Goal: Information Seeking & Learning: Learn about a topic

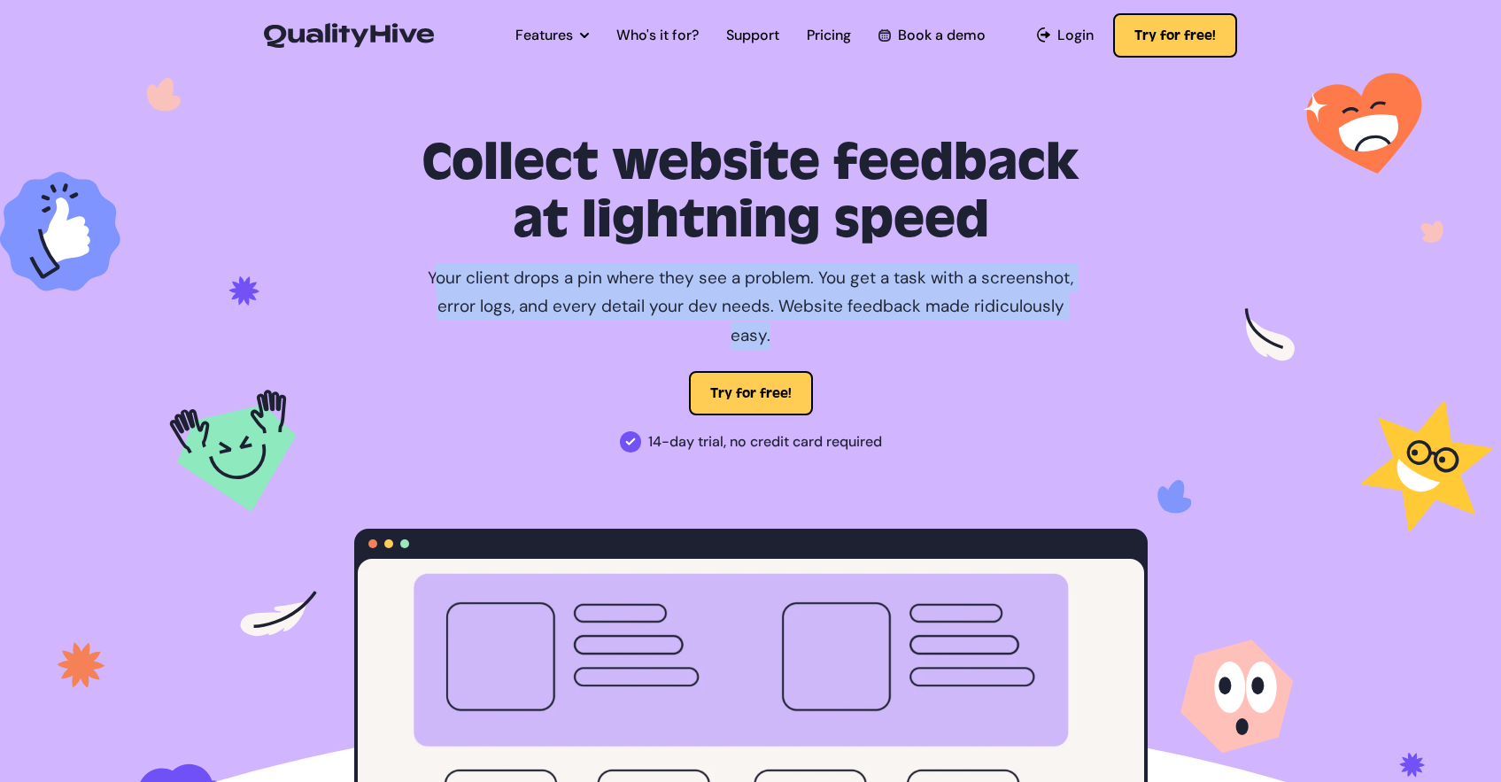
click at [317, 326] on img at bounding box center [750, 481] width 1501 height 828
click at [228, 313] on img at bounding box center [750, 481] width 1501 height 828
click at [454, 297] on p "Your client drops a pin where they see a problem. You get a task with a screens…" at bounding box center [751, 307] width 664 height 86
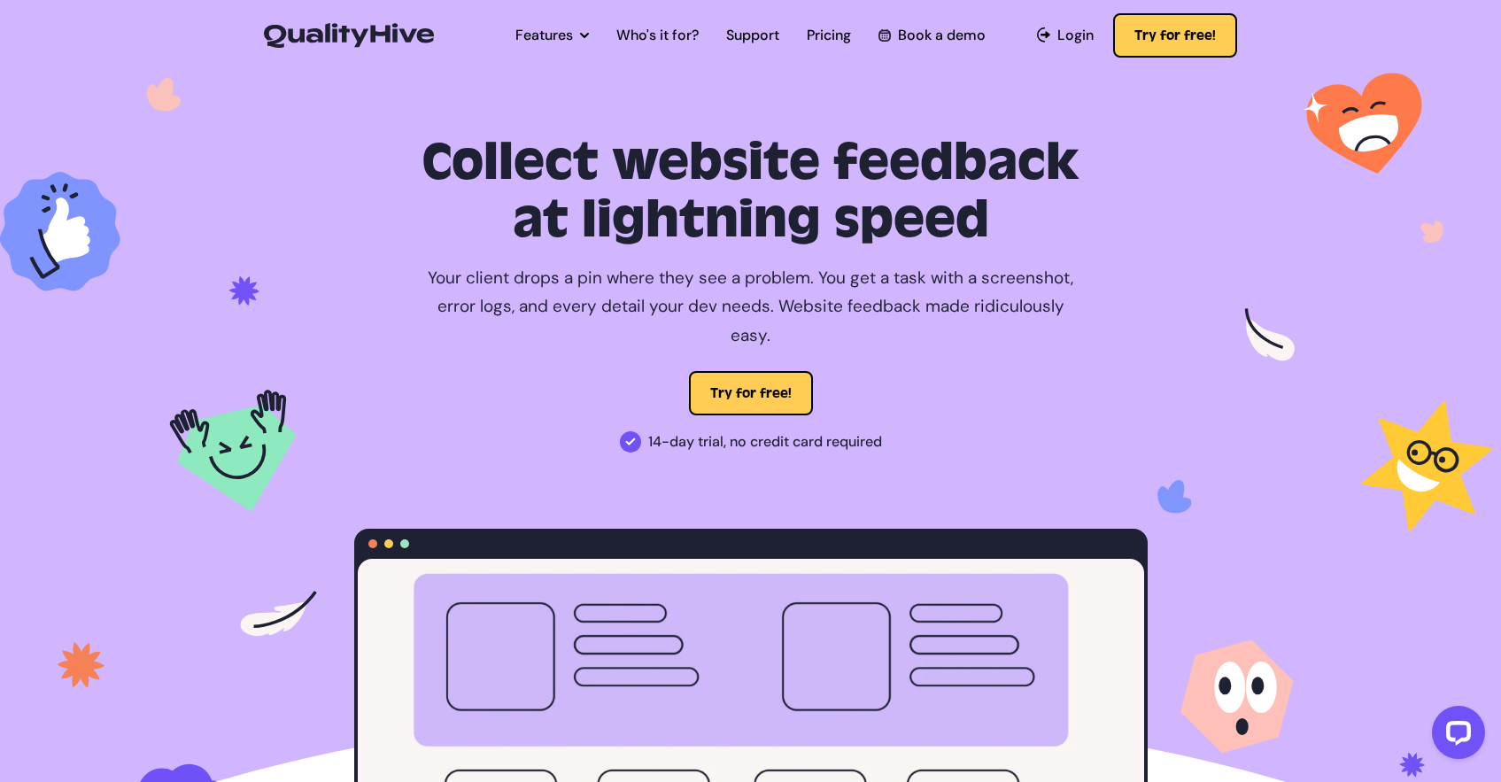
click at [232, 316] on img at bounding box center [750, 481] width 1501 height 828
click at [244, 300] on img at bounding box center [750, 481] width 1501 height 828
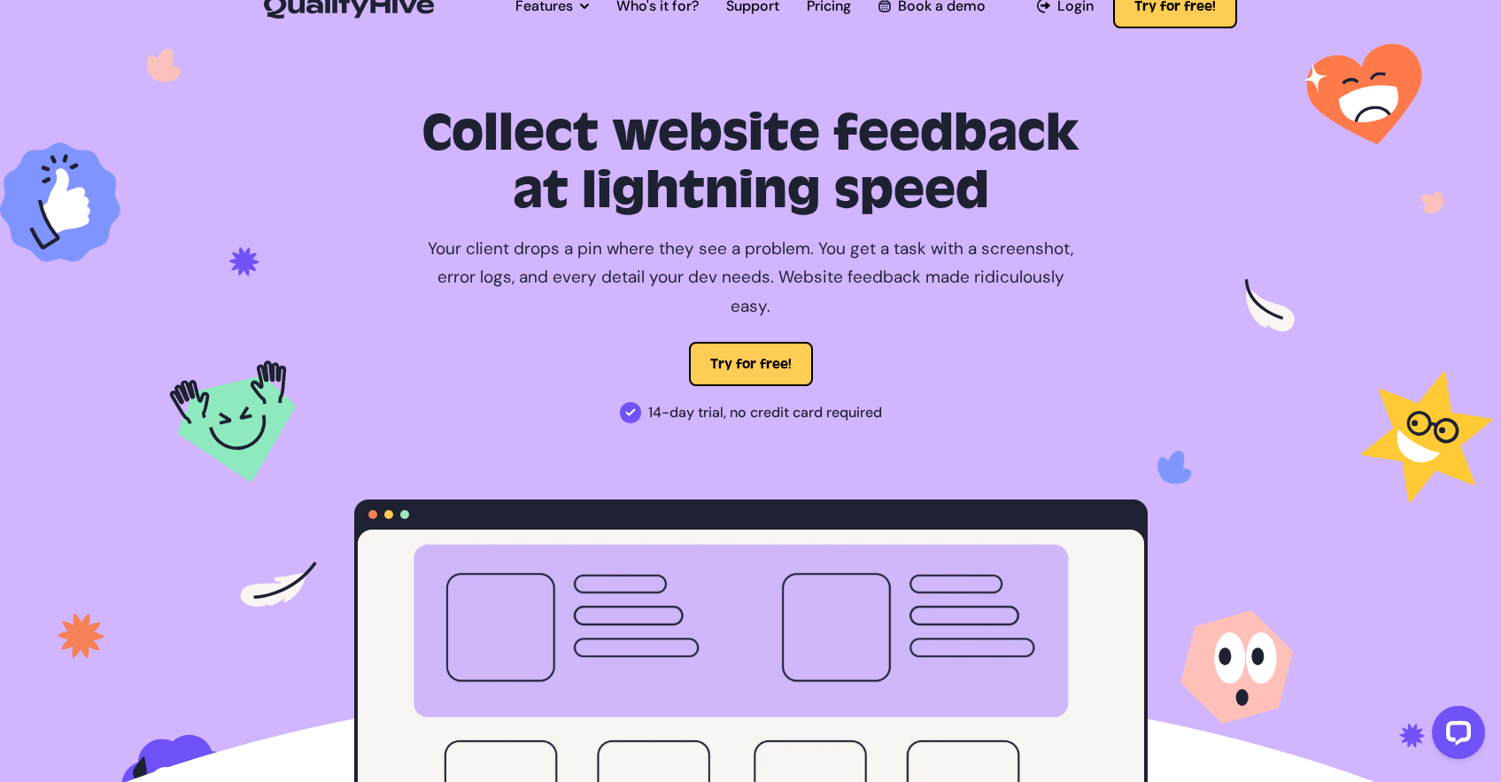
click at [244, 300] on img at bounding box center [750, 452] width 1501 height 828
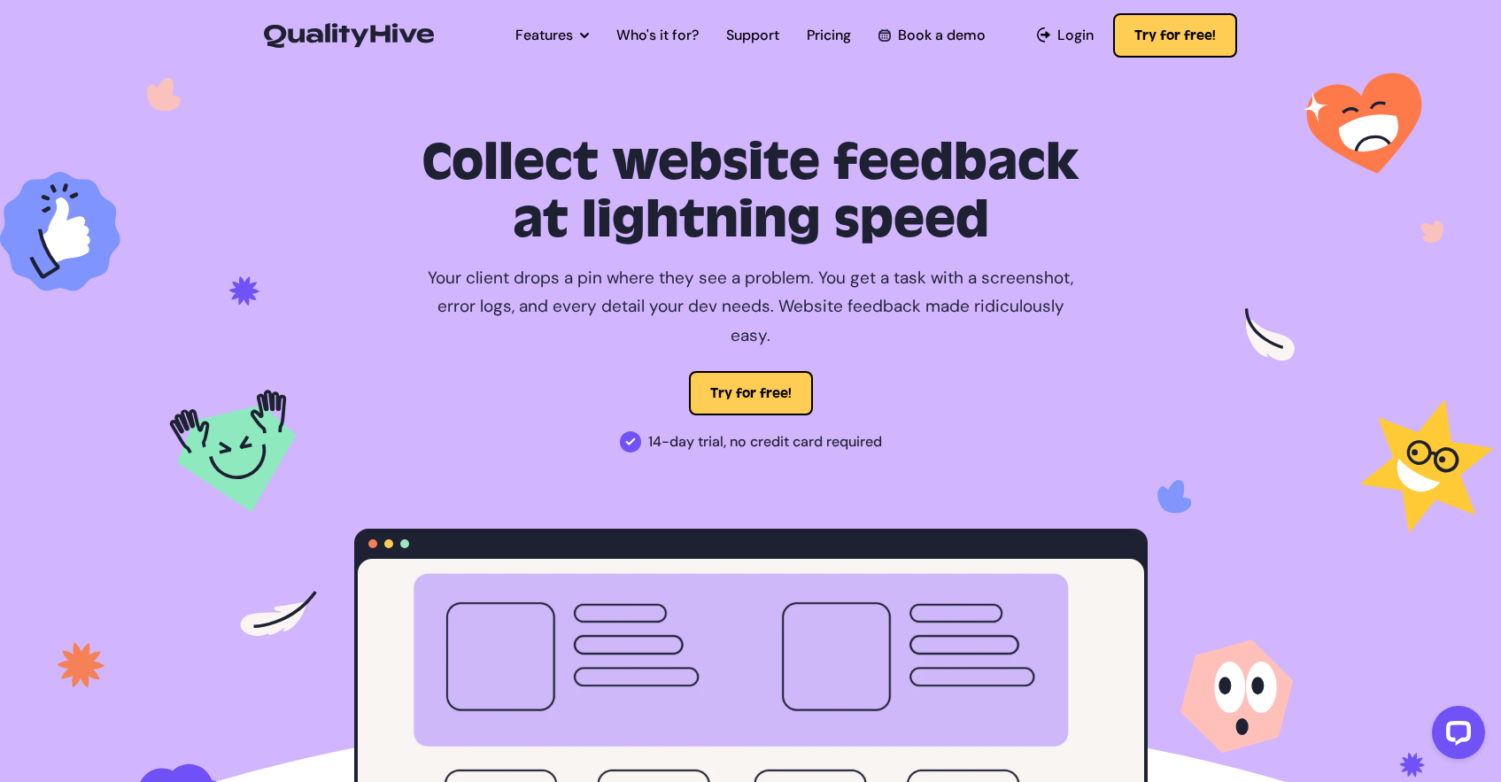
click at [244, 300] on img at bounding box center [750, 481] width 1501 height 828
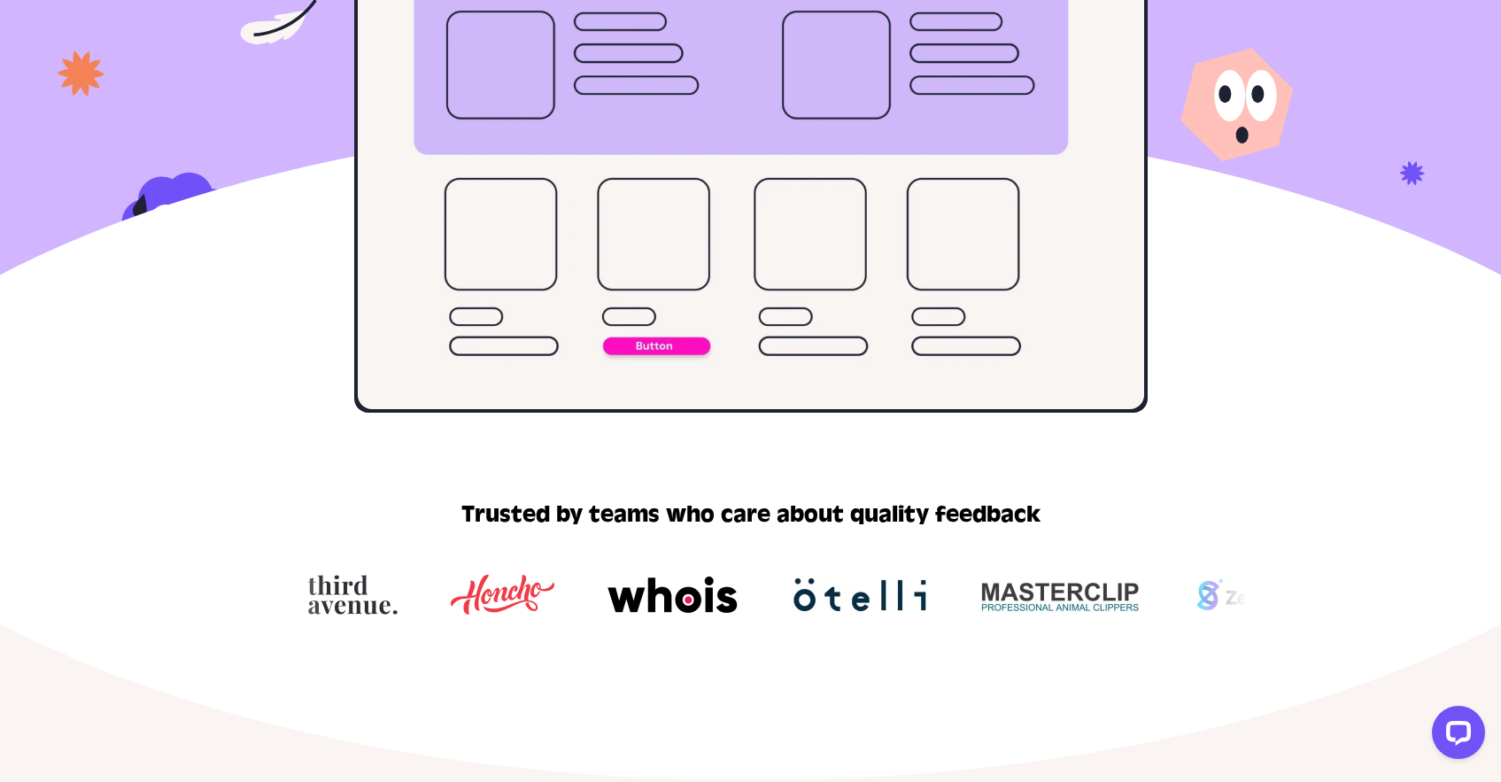
click at [244, 300] on div at bounding box center [750, 346] width 1501 height 133
click at [228, 298] on div at bounding box center [750, 346] width 1501 height 133
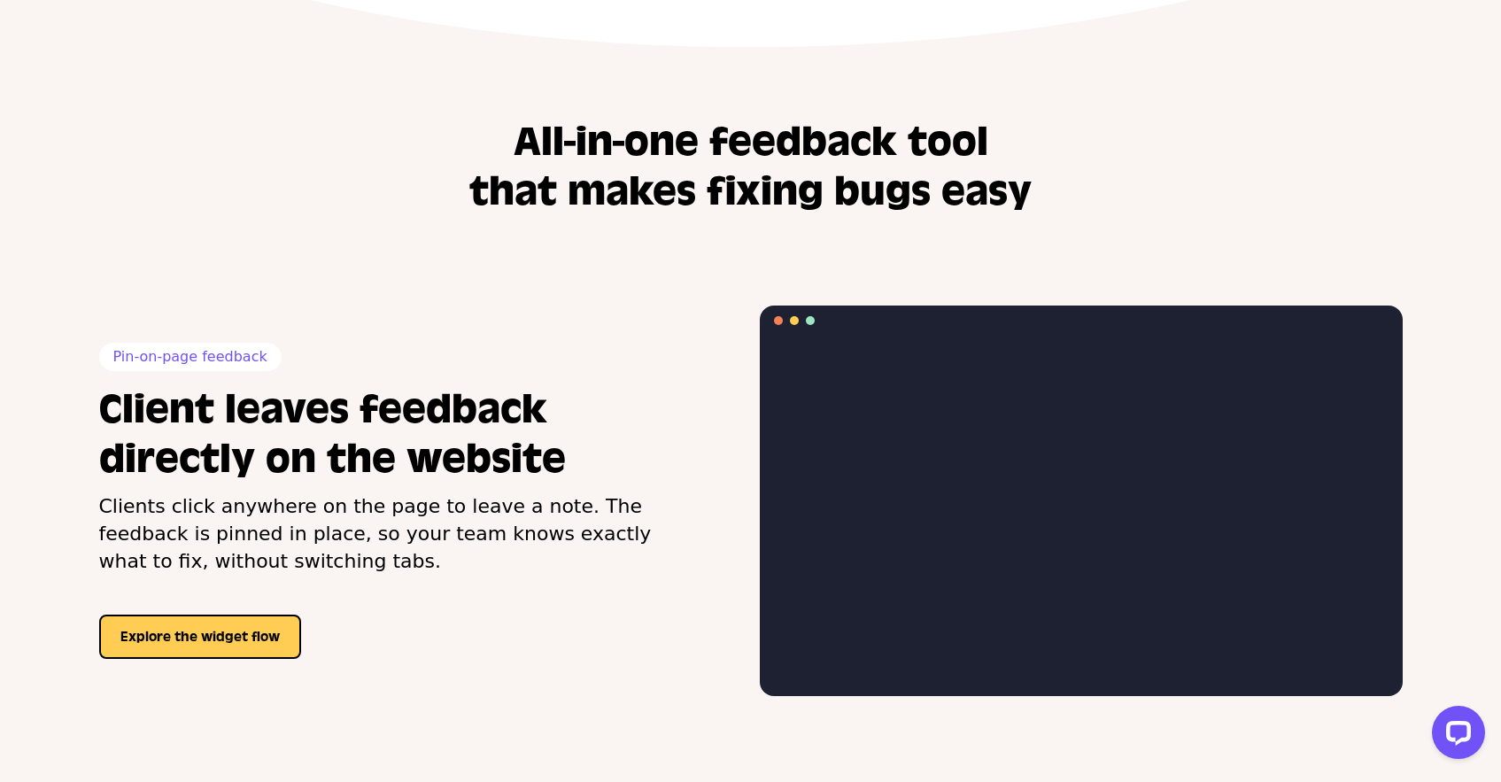
scroll to position [1490, 0]
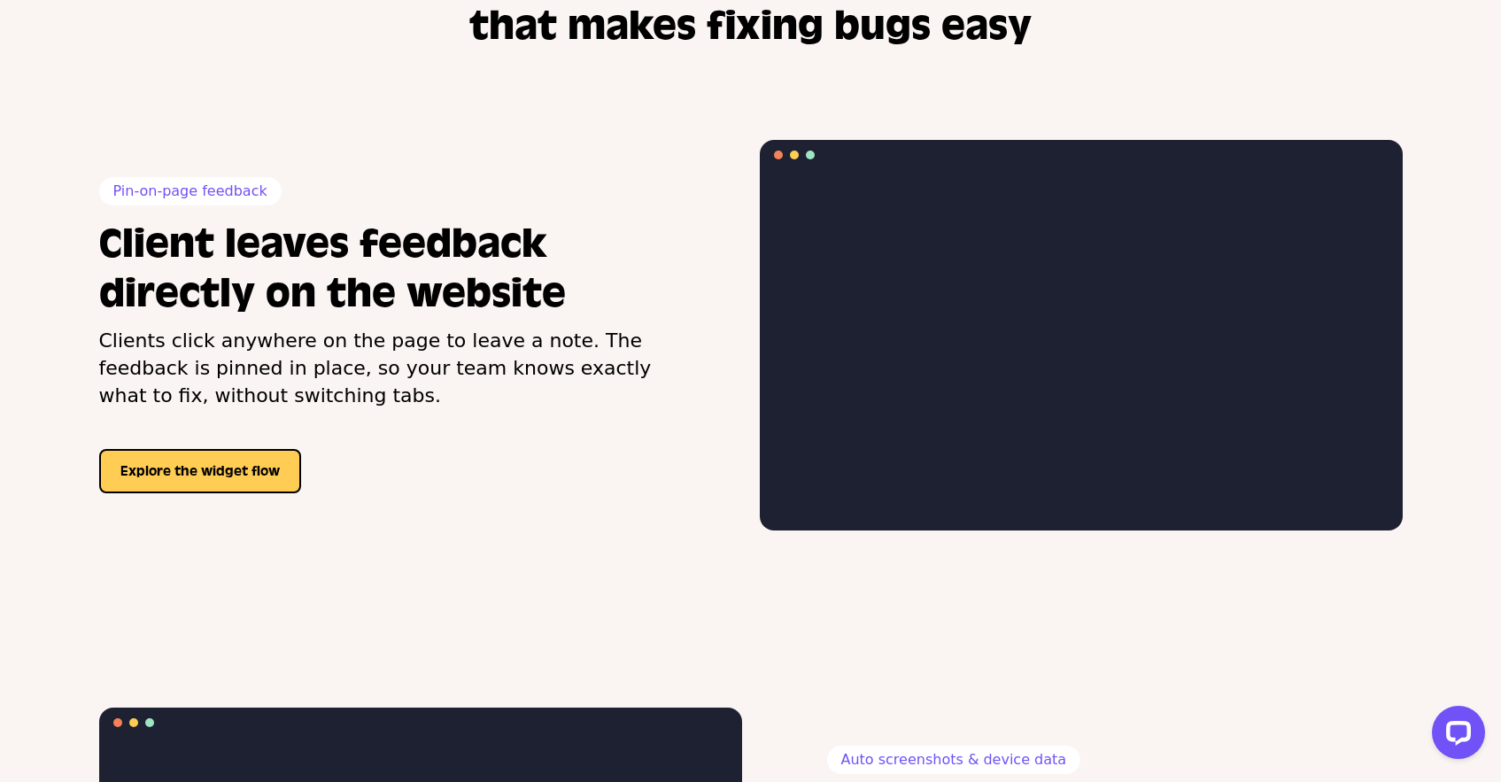
click at [228, 328] on p "Clients click anywhere on the page to leave a note. The feedback is pinned in p…" at bounding box center [387, 368] width 576 height 81
click at [236, 294] on div "Pin-on-page feedback Client leaves feedback directly on the website Clients cli…" at bounding box center [387, 334] width 576 height 315
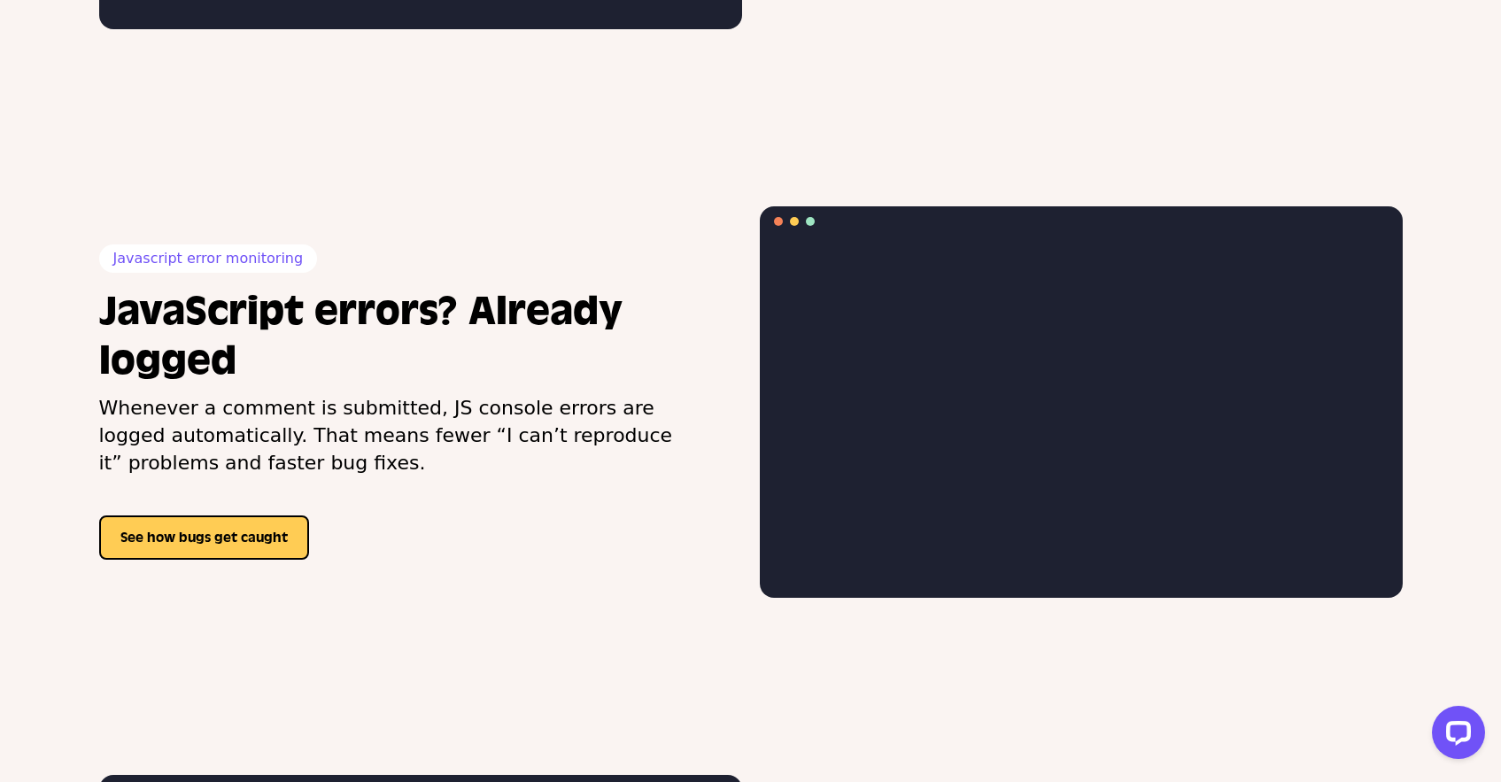
click at [236, 294] on h2 "JavaScript errors? Already logged" at bounding box center [387, 336] width 576 height 99
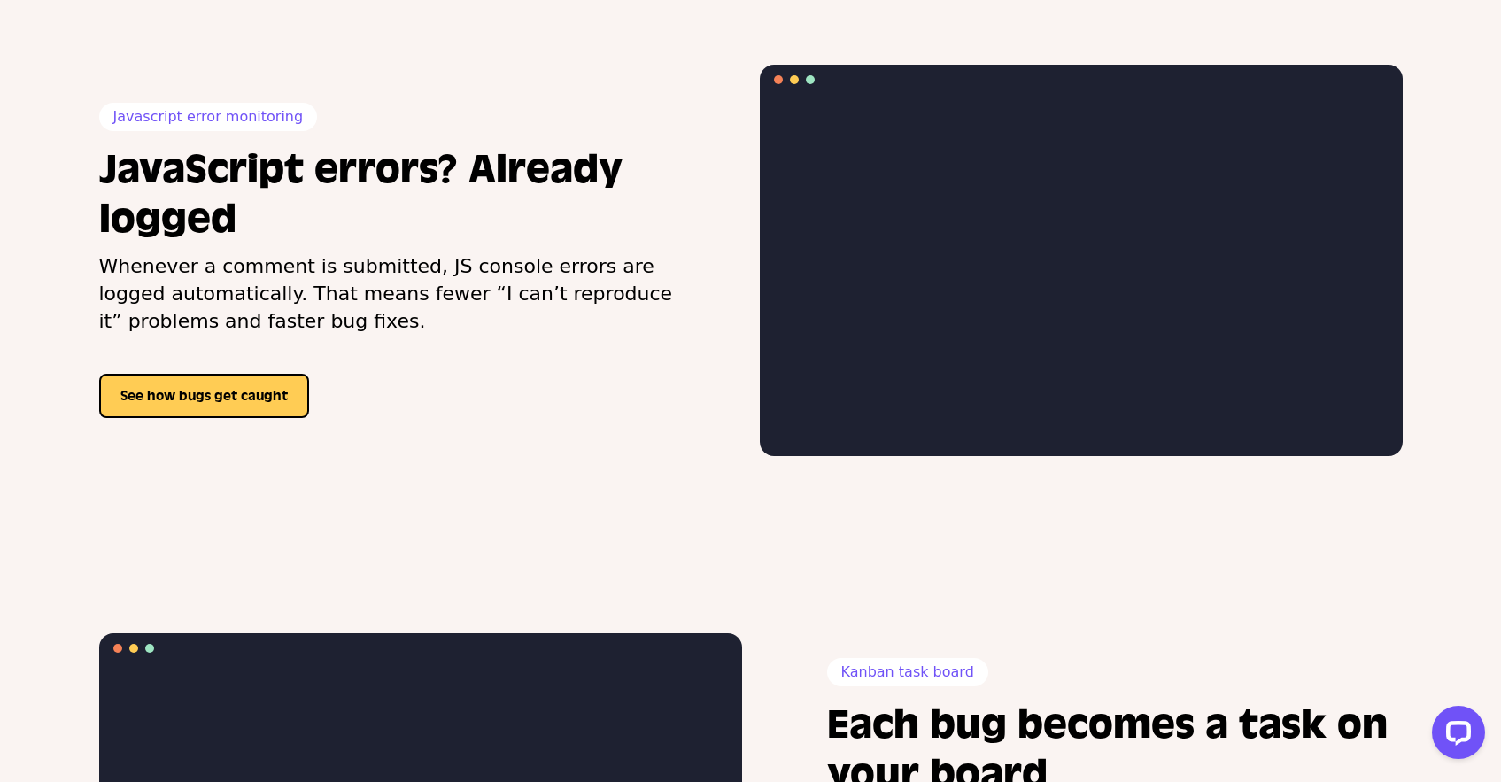
click at [238, 290] on p "Whenever a comment is submitted, JS console errors are logged automatically. Th…" at bounding box center [387, 293] width 576 height 81
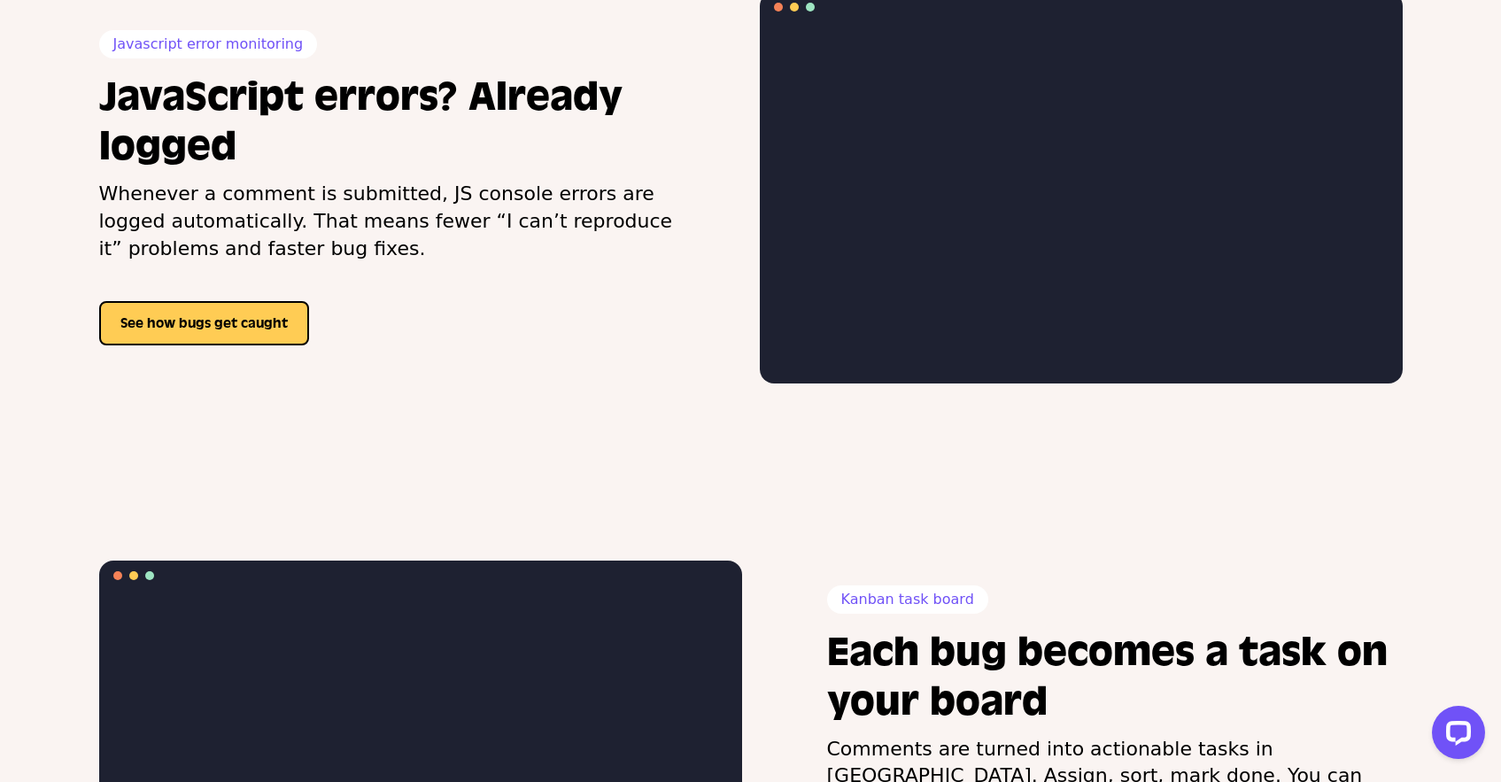
scroll to position [2845, 0]
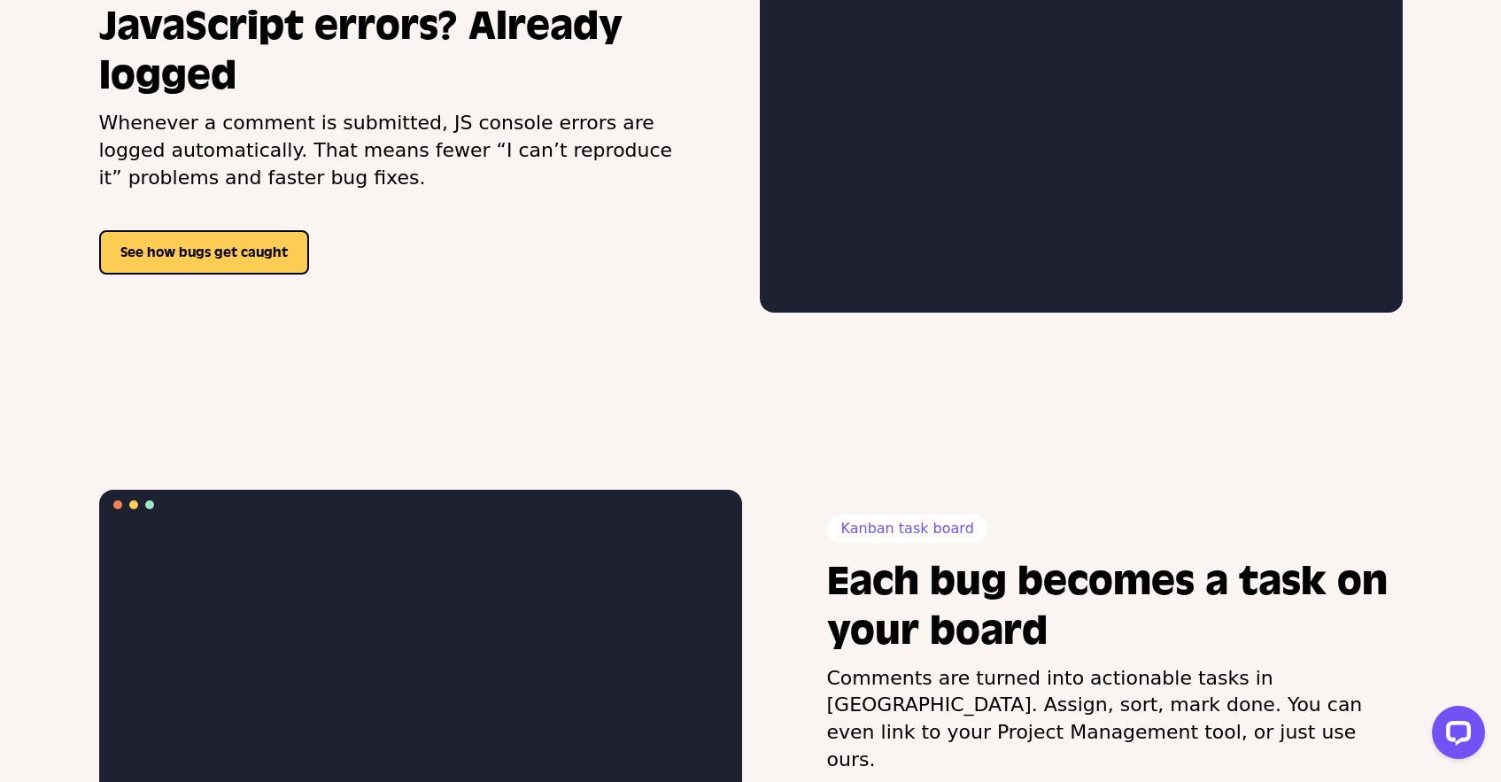
click at [239, 314] on div "Javascript error monitoring JavaScript errors? Already logged Whenever a commen…" at bounding box center [750, 117] width 1501 height 569
click at [236, 313] on div "Javascript error monitoring JavaScript errors? Already logged Whenever a commen…" at bounding box center [750, 117] width 1501 height 569
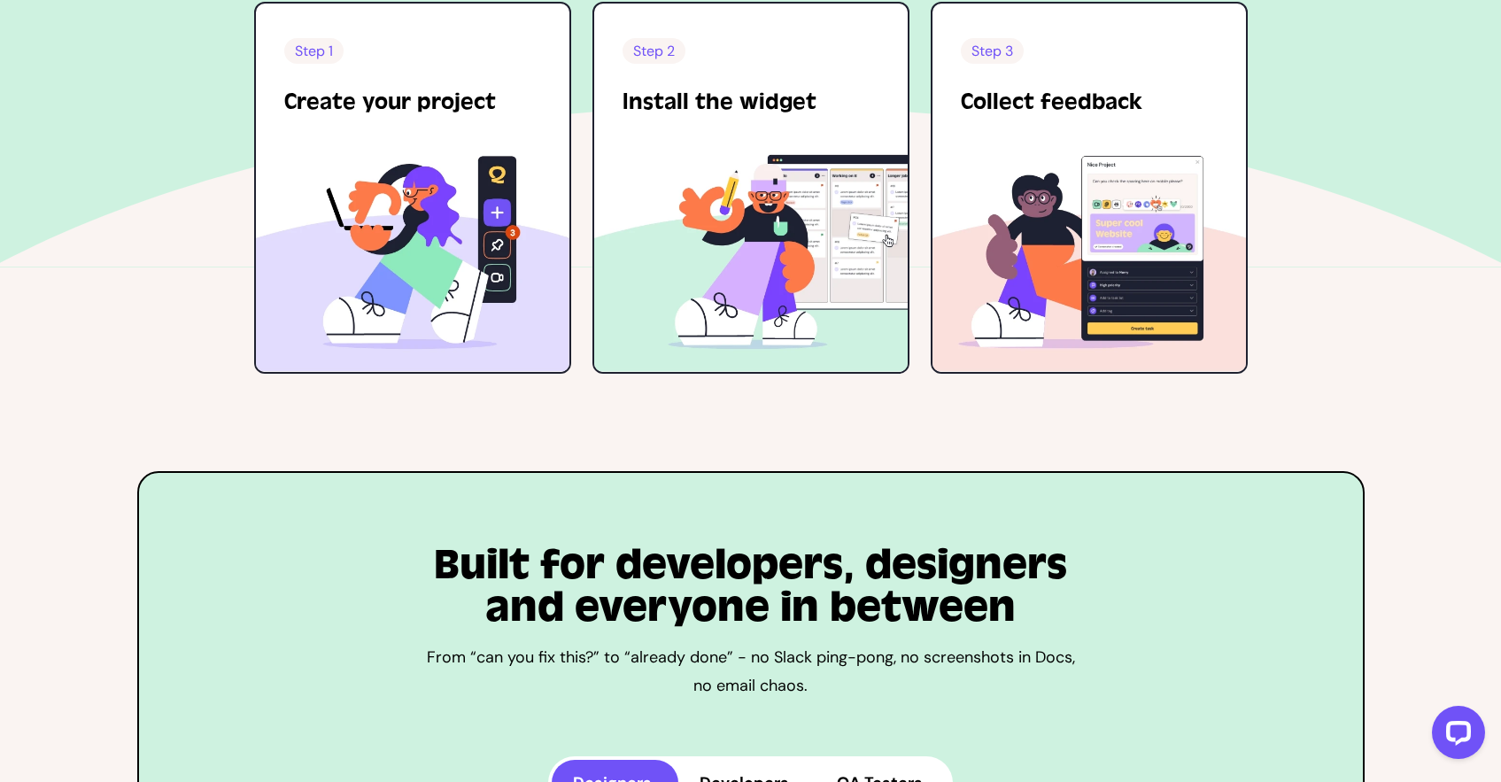
scroll to position [4657, 0]
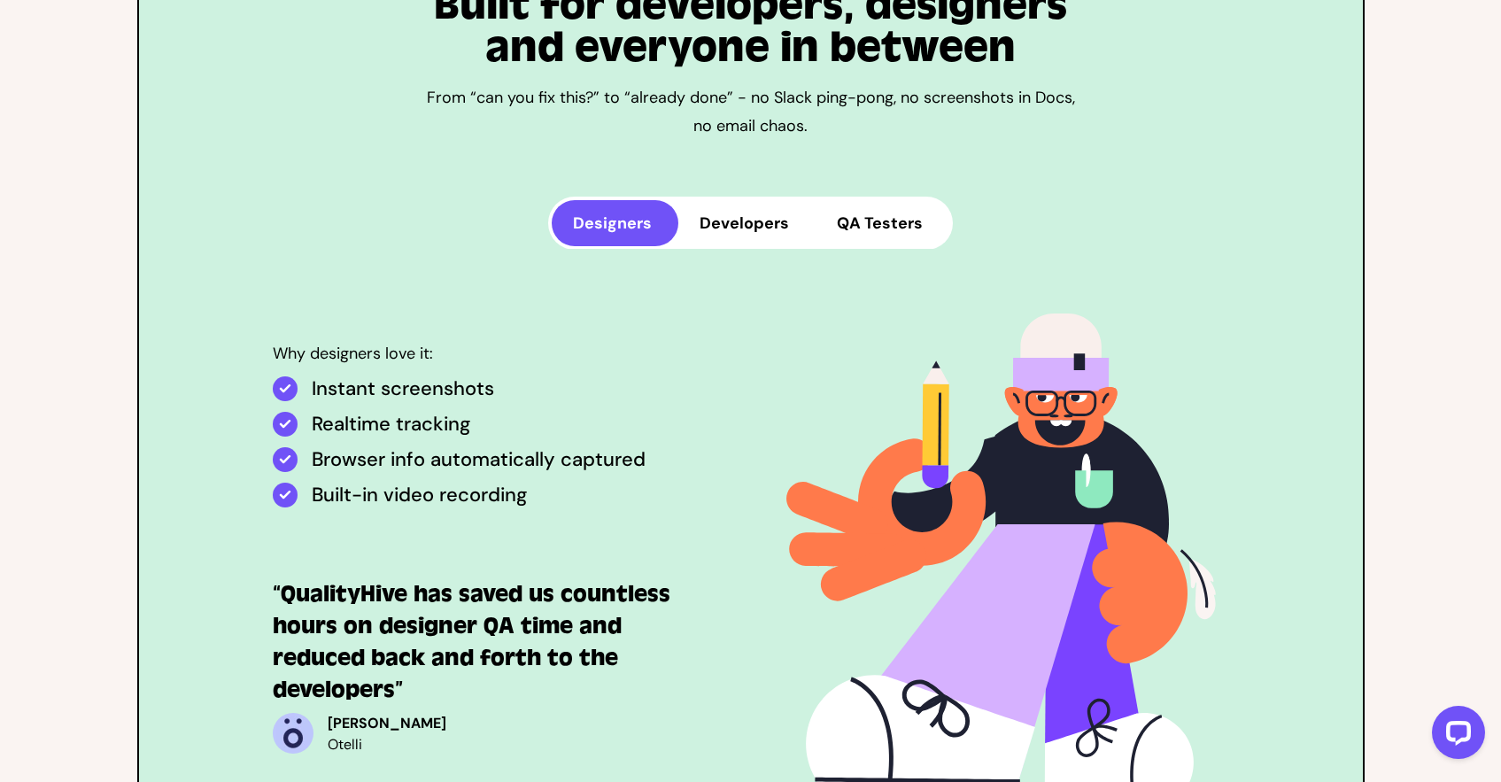
click at [775, 211] on button "Developers" at bounding box center [746, 223] width 137 height 46
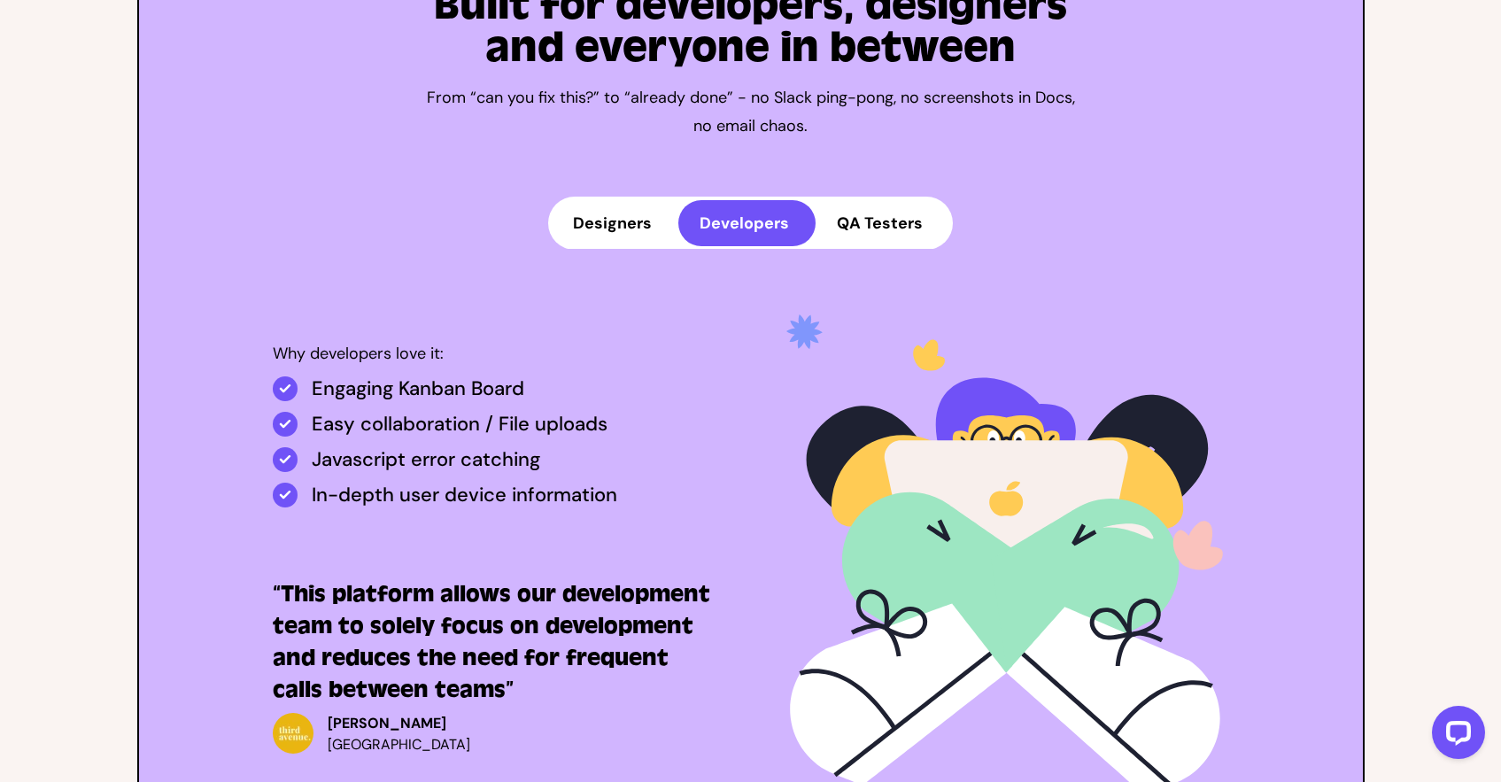
click at [162, 293] on div "Designers Developers QA Testers Why designers love it: Instant screenshots Real…" at bounding box center [750, 512] width 1195 height 631
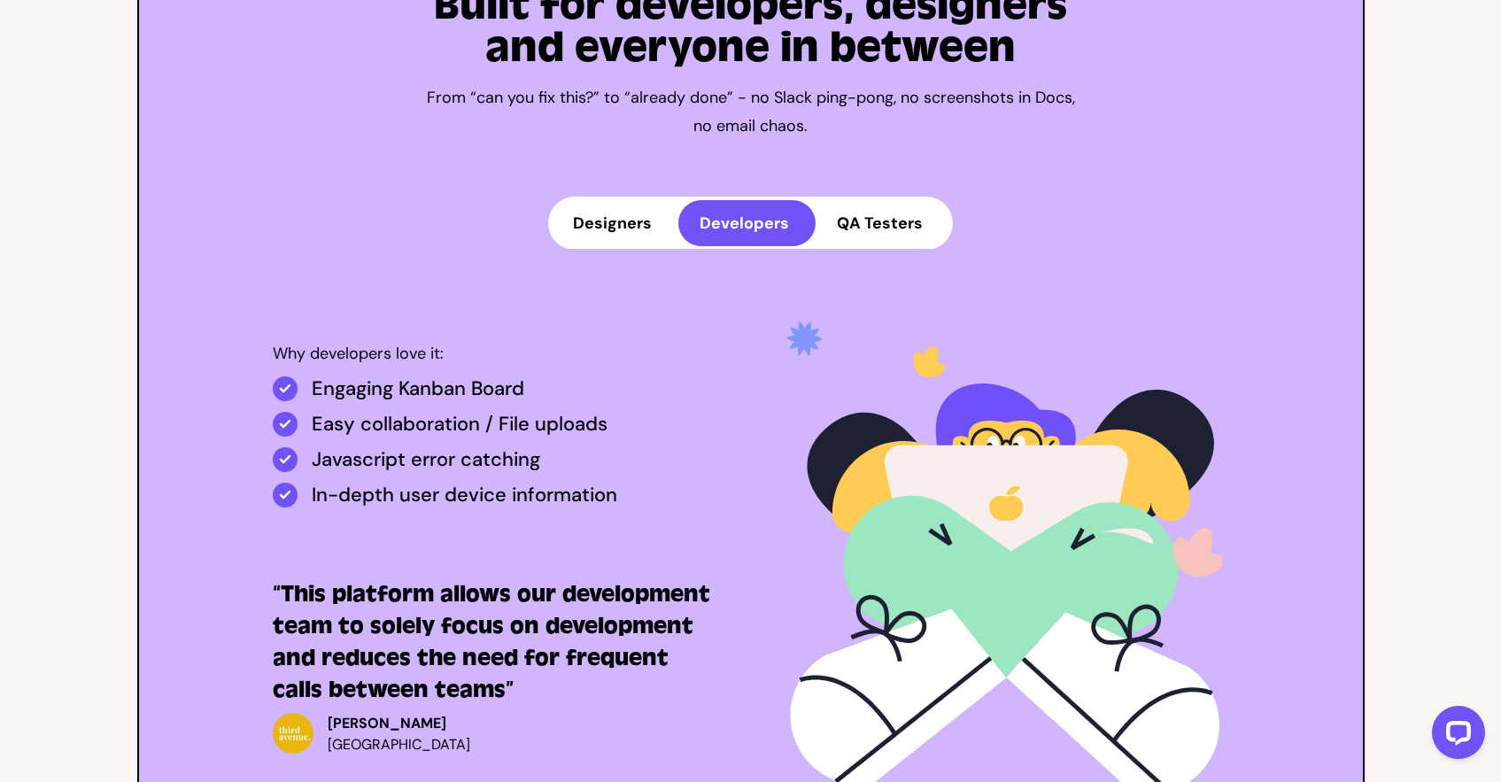
click at [121, 290] on div "Built for developers, designers and everyone in between From “can you fix this?…" at bounding box center [750, 406] width 1501 height 1042
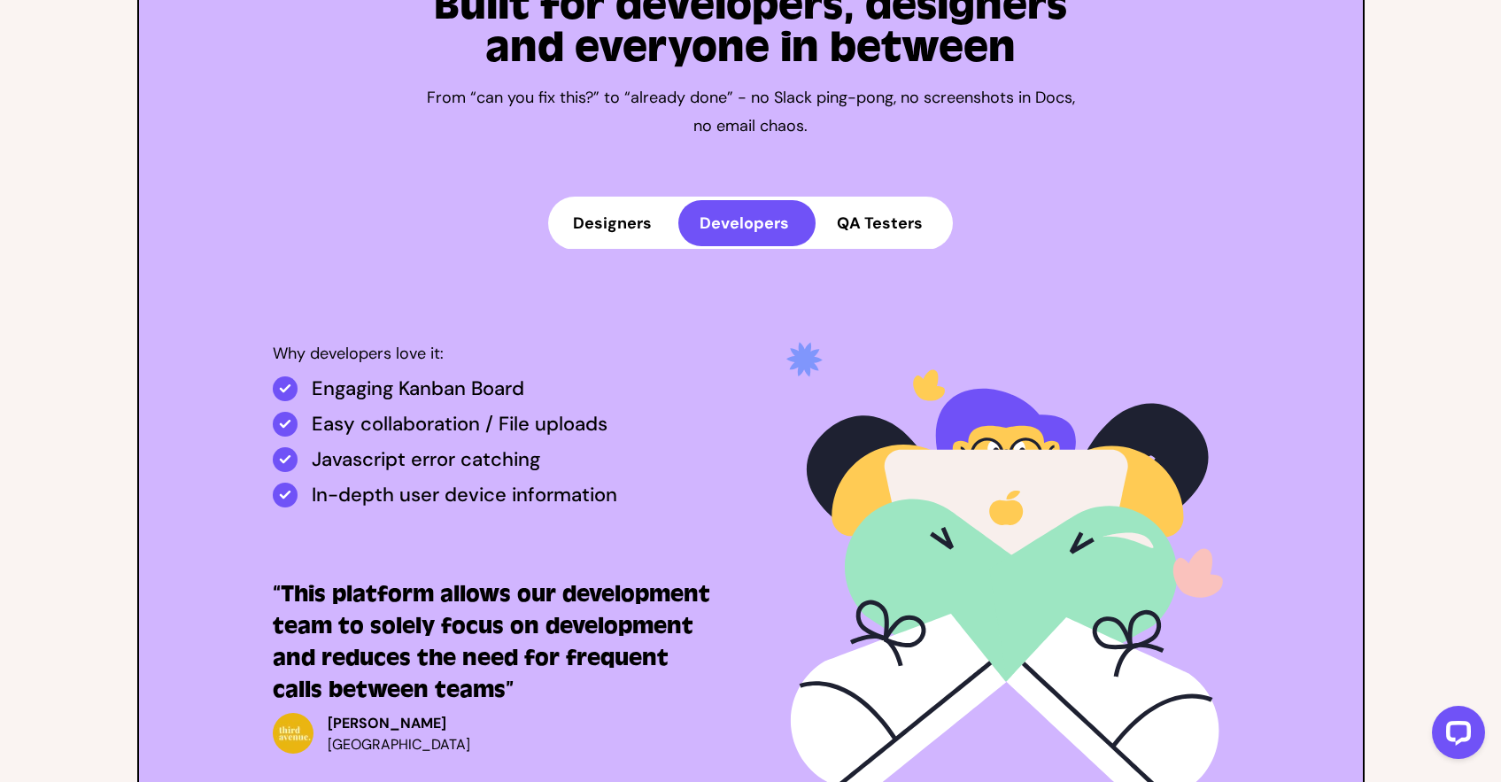
click at [878, 215] on button "QA Testers" at bounding box center [883, 223] width 134 height 46
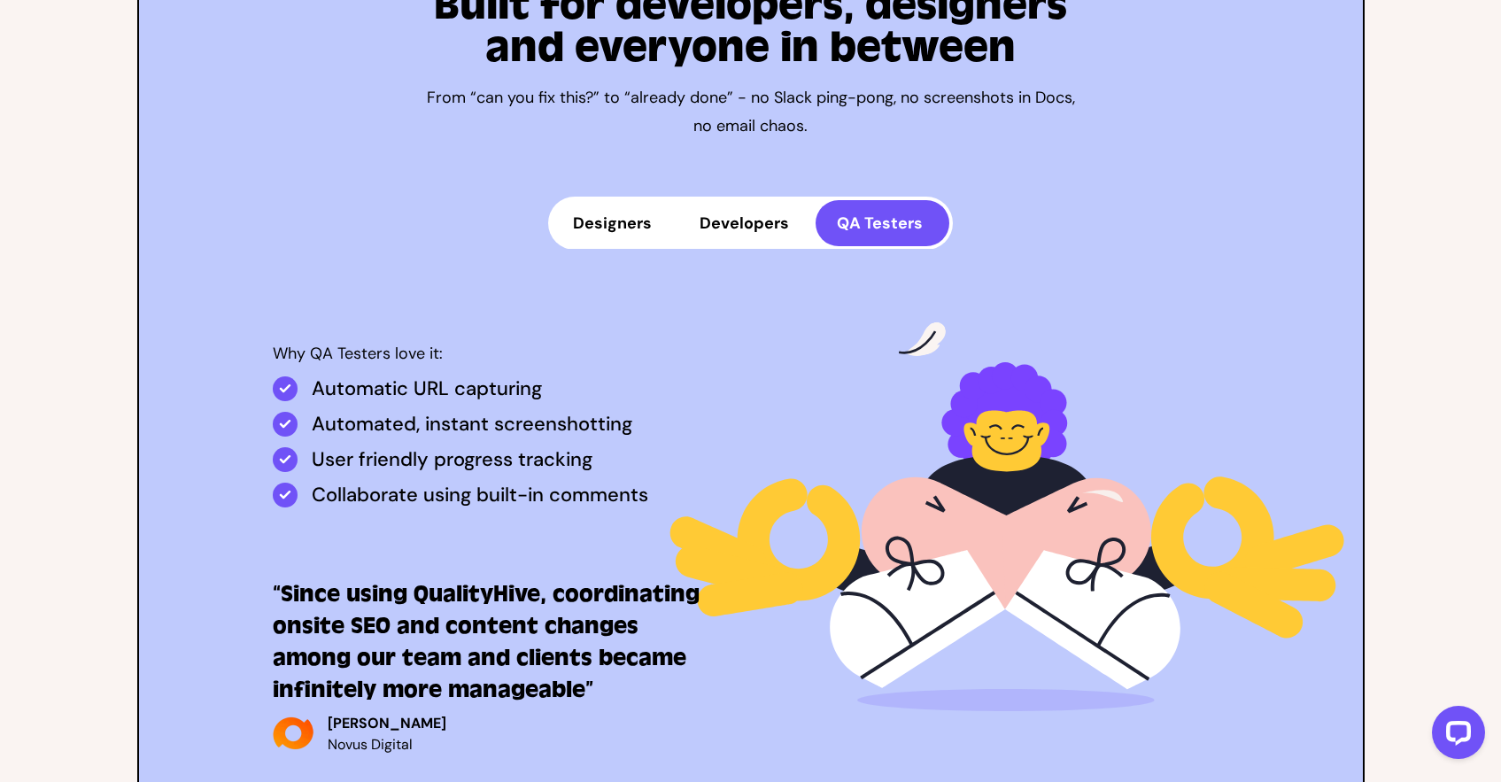
click at [756, 200] on button "Developers" at bounding box center [746, 223] width 137 height 46
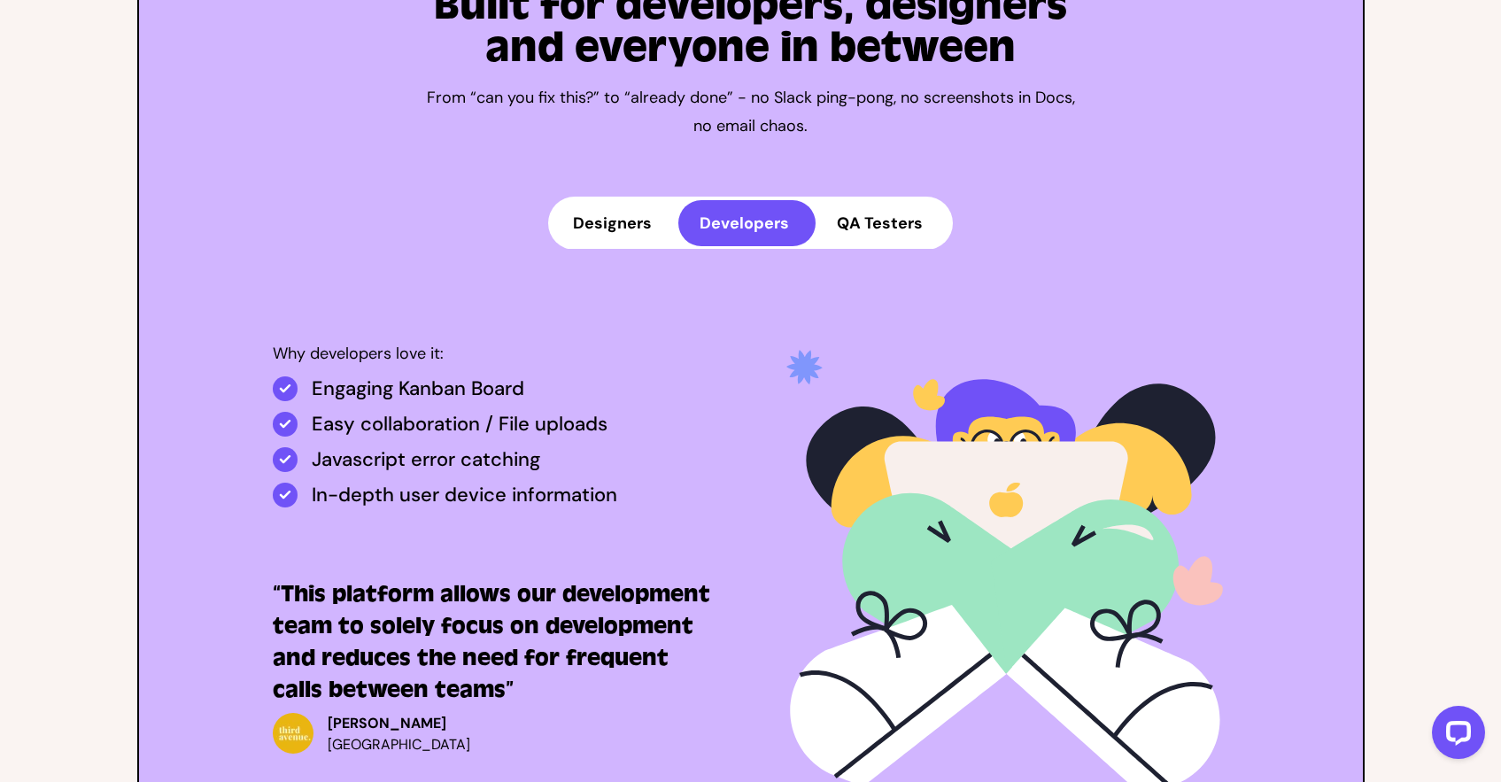
click at [660, 200] on button "Designers" at bounding box center [615, 223] width 127 height 46
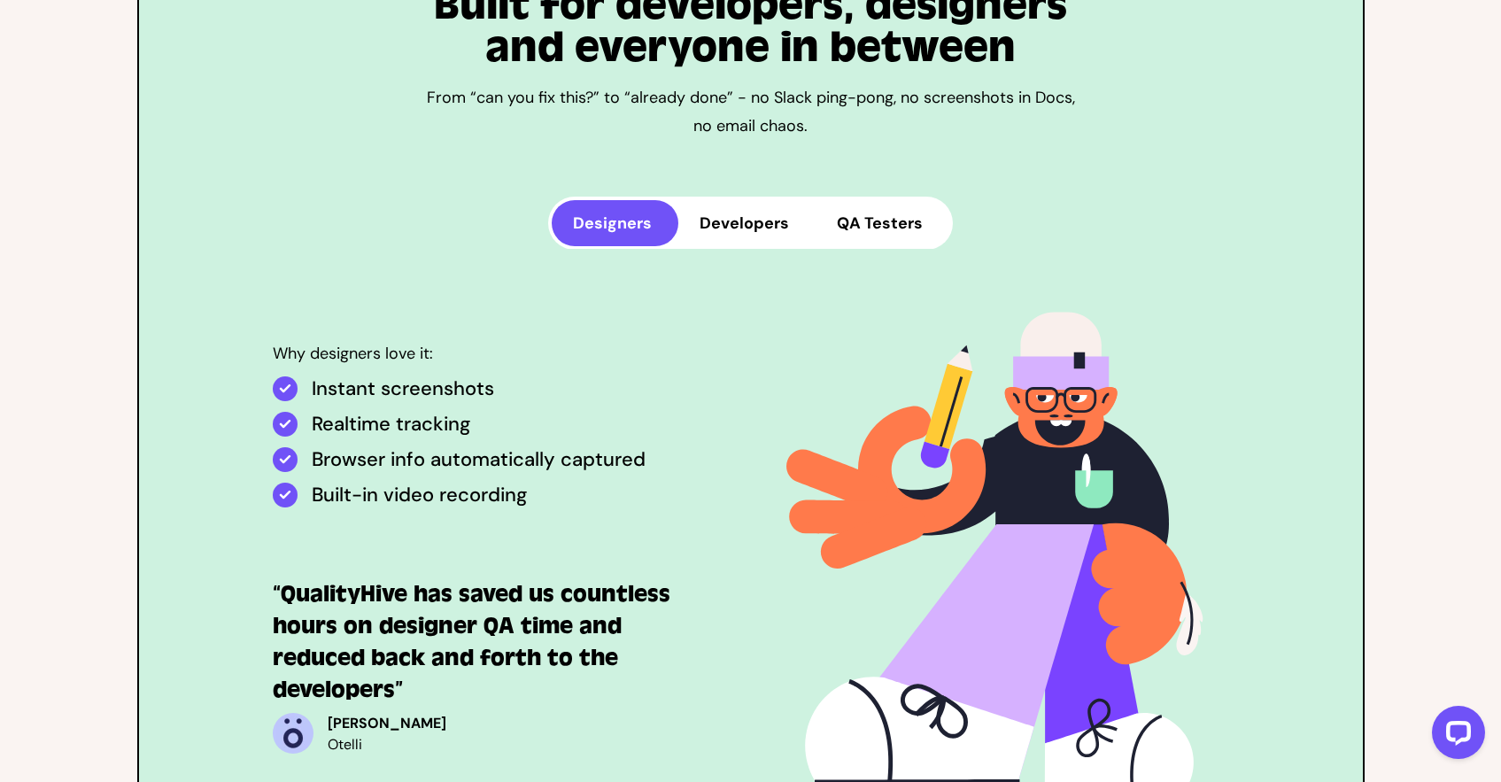
click at [762, 200] on button "Developers" at bounding box center [746, 223] width 137 height 46
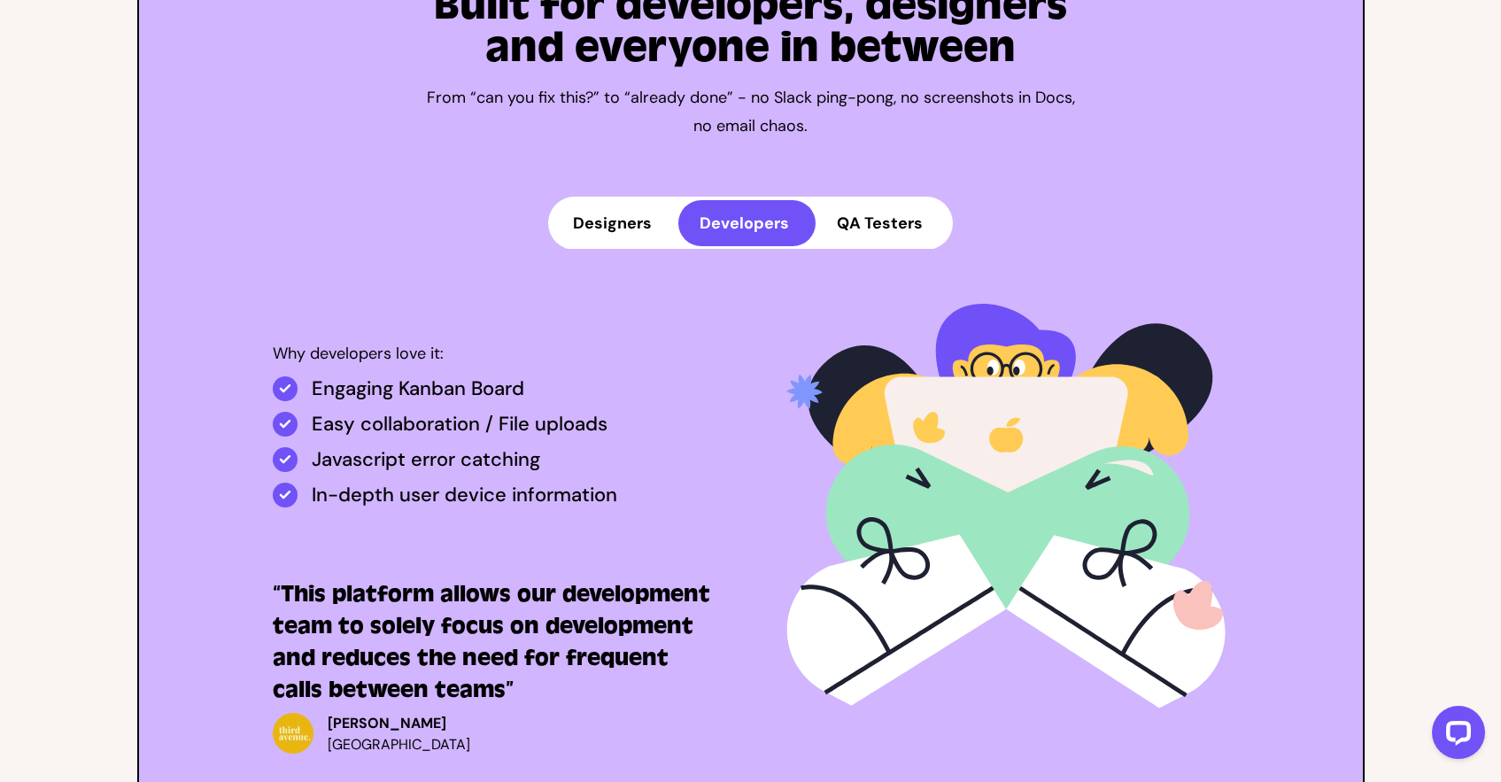
click at [446, 209] on div "Designers Developers QA Testers" at bounding box center [750, 223] width 1195 height 52
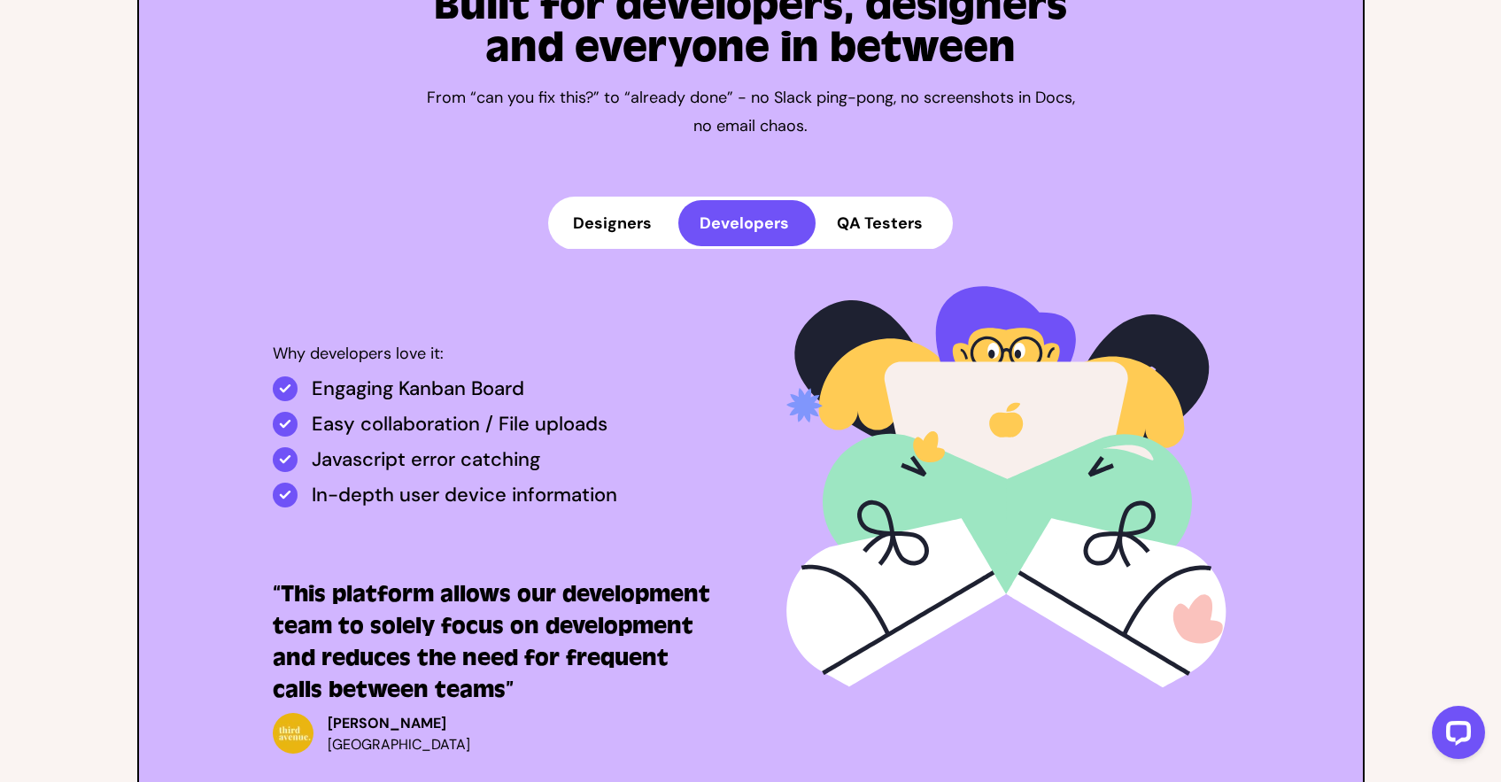
click at [476, 197] on div "Designers Developers QA Testers" at bounding box center [750, 223] width 1195 height 52
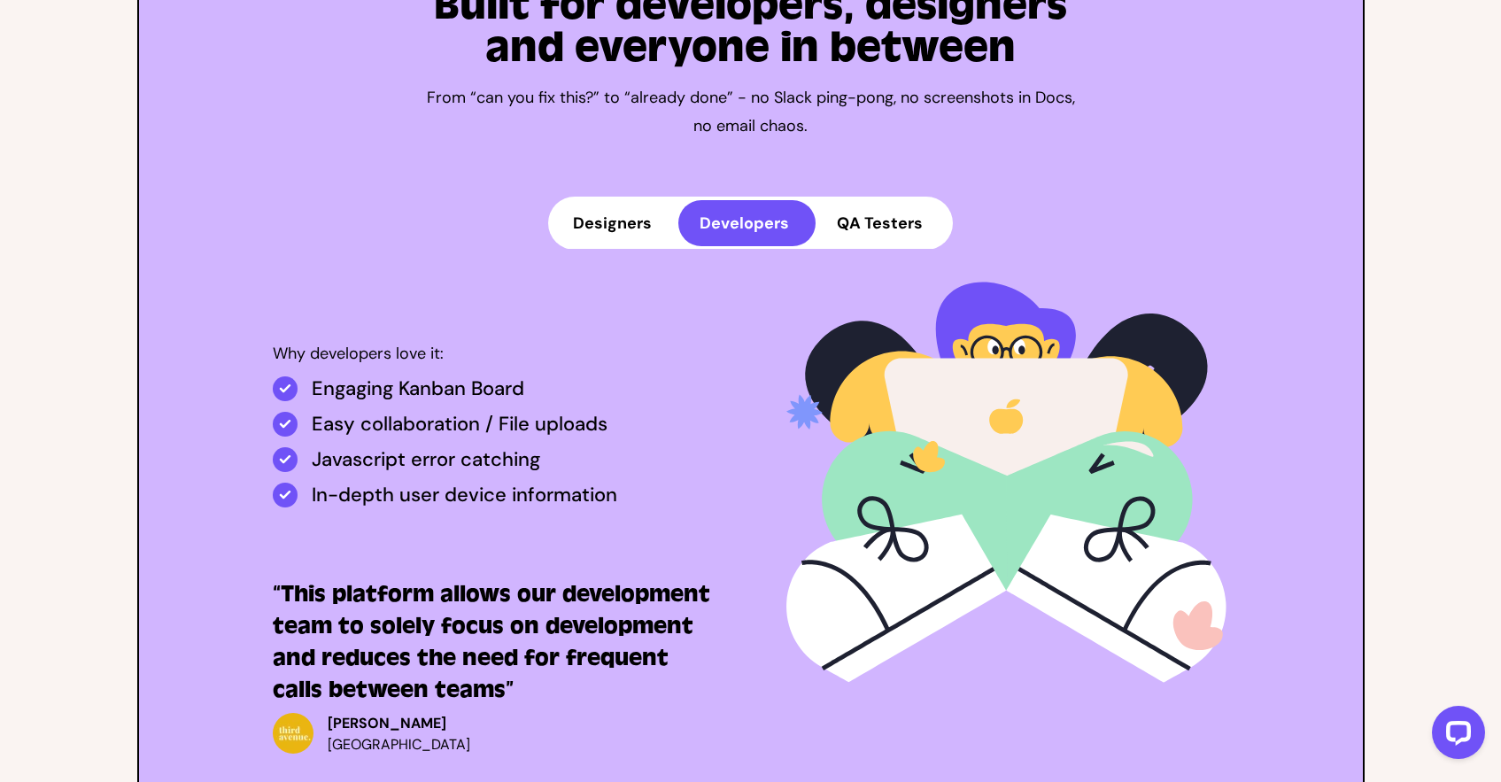
click at [465, 197] on div "Designers Developers QA Testers" at bounding box center [750, 223] width 1195 height 52
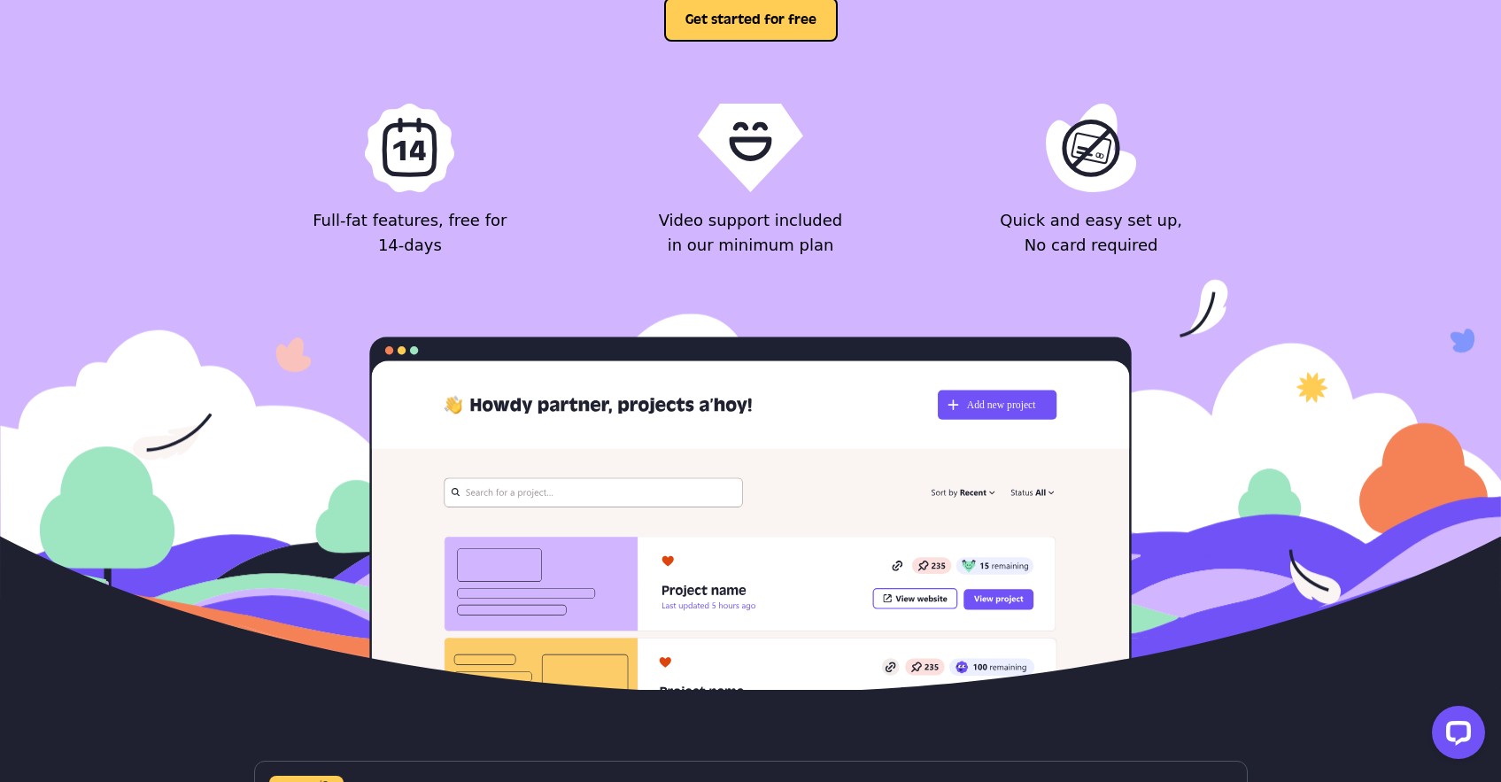
scroll to position [6601, 0]
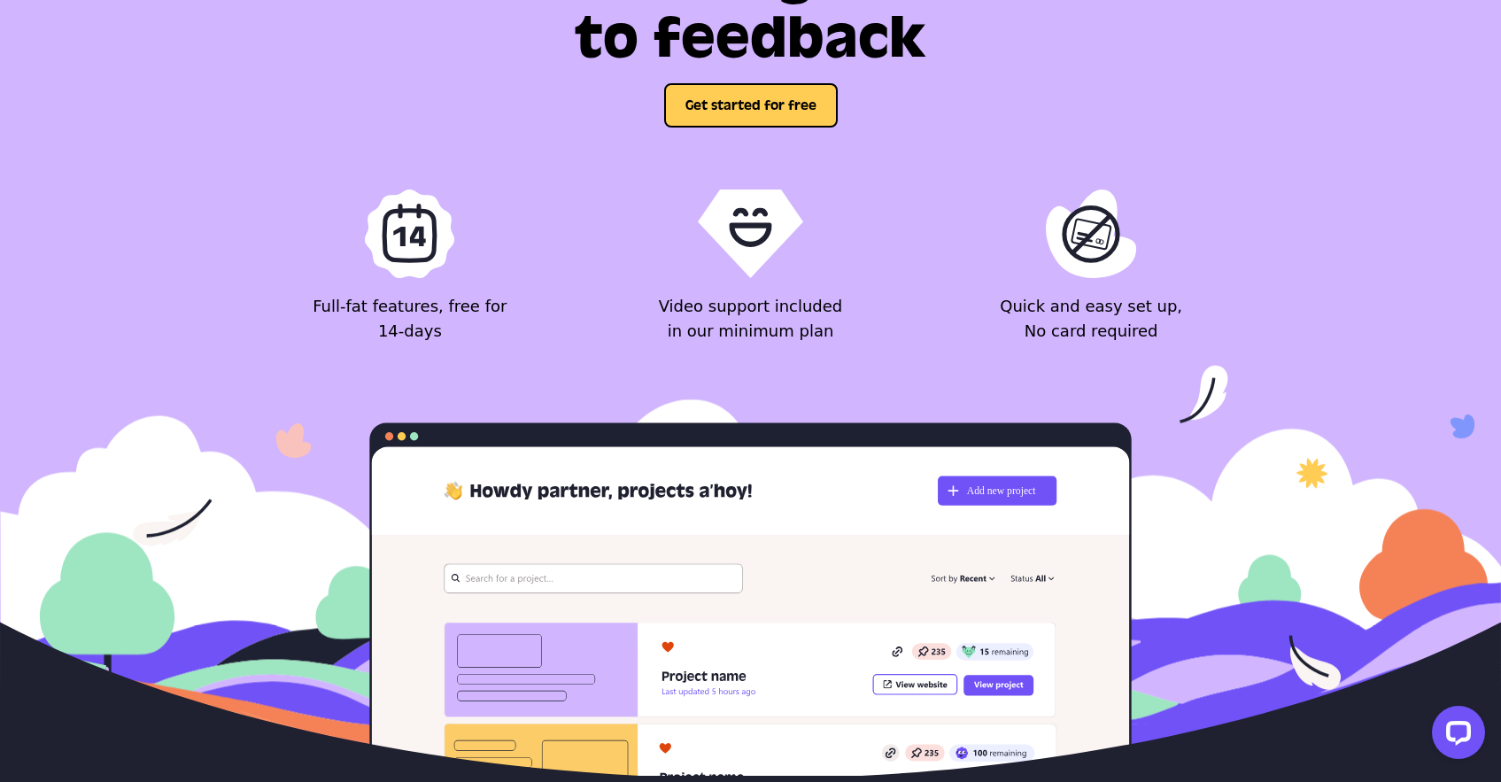
click at [322, 233] on div "Full-fat features, free for 14-days" at bounding box center [410, 267] width 195 height 154
click at [322, 234] on div "Full-fat features, free for 14-days" at bounding box center [410, 267] width 195 height 154
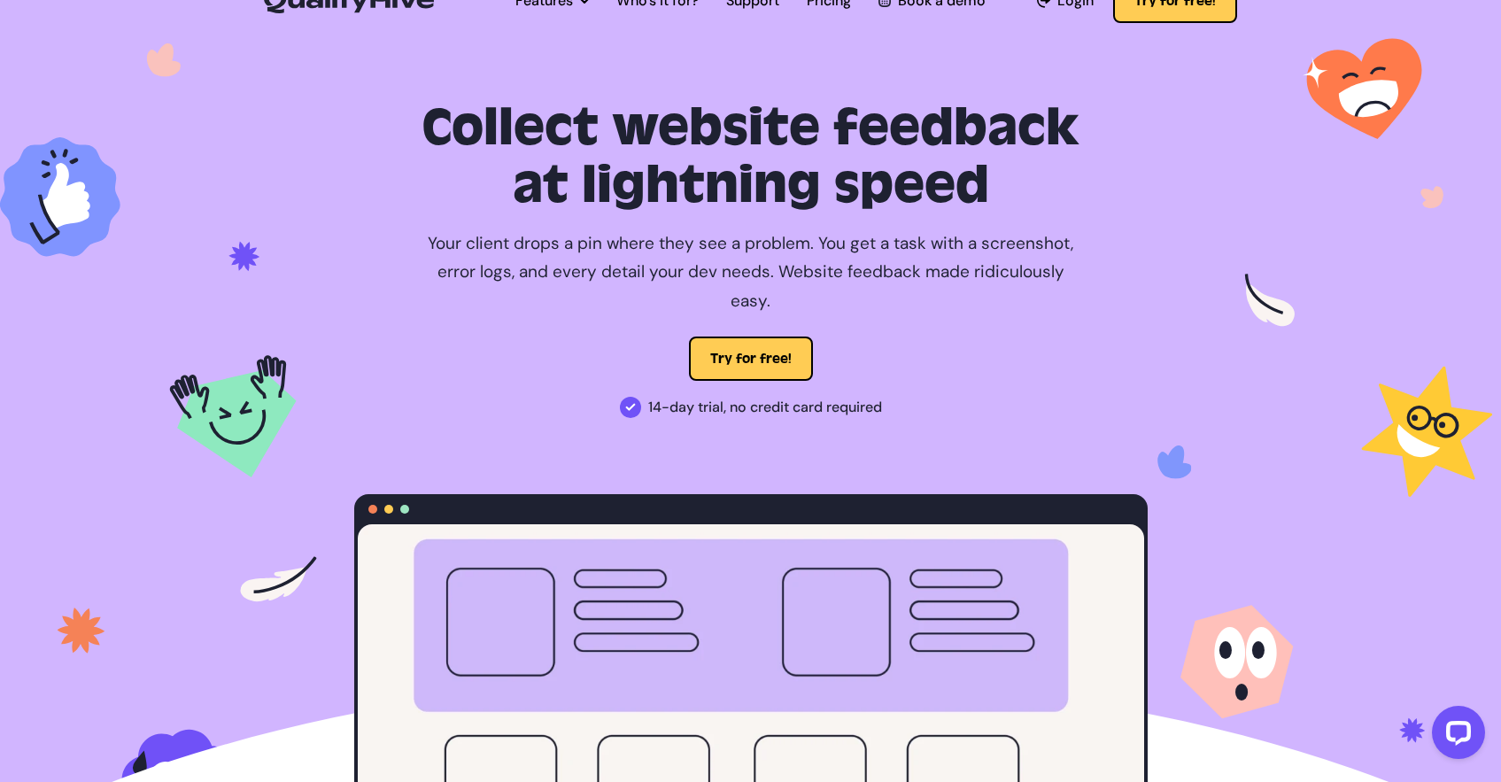
scroll to position [0, 0]
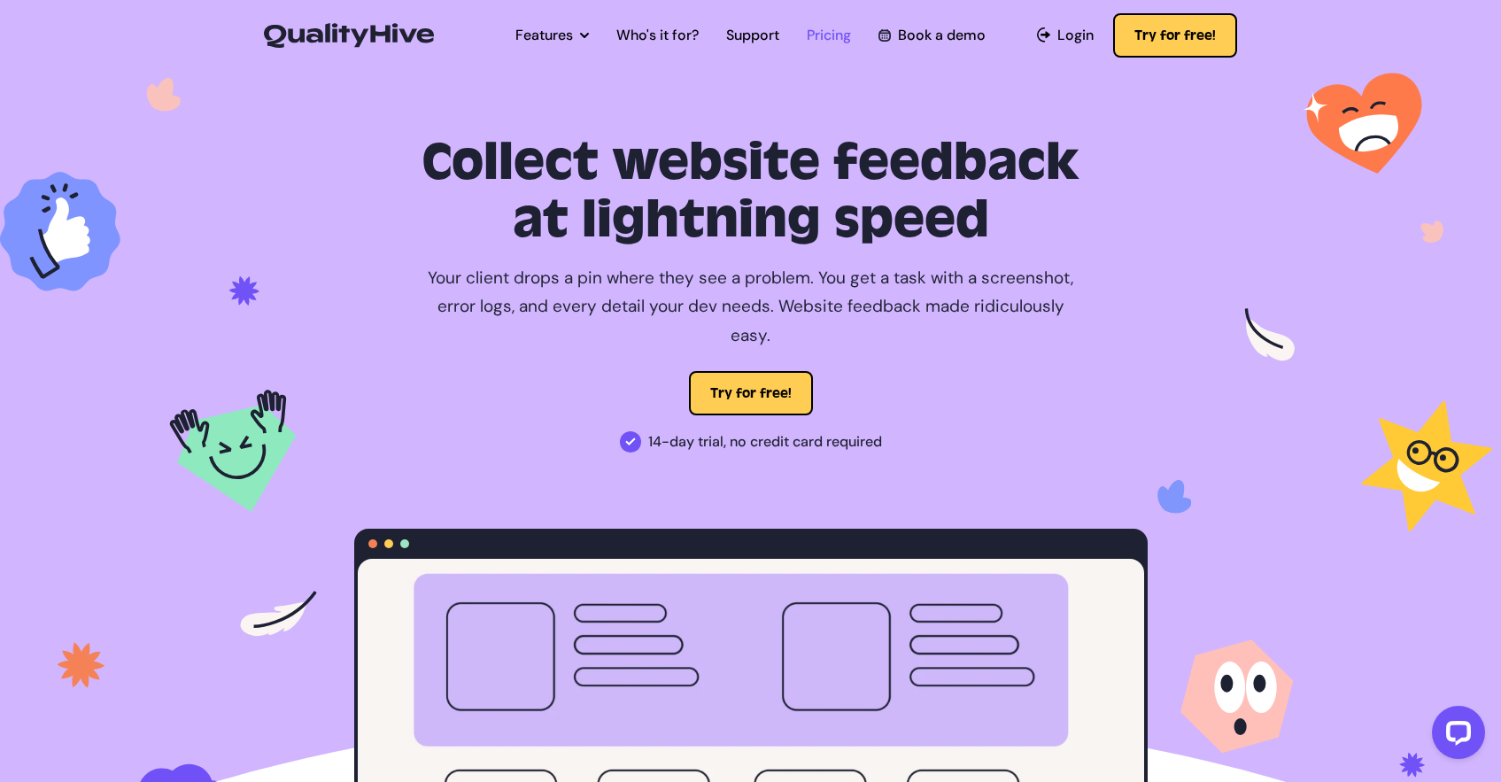
click at [843, 39] on link "Pricing" at bounding box center [829, 35] width 44 height 21
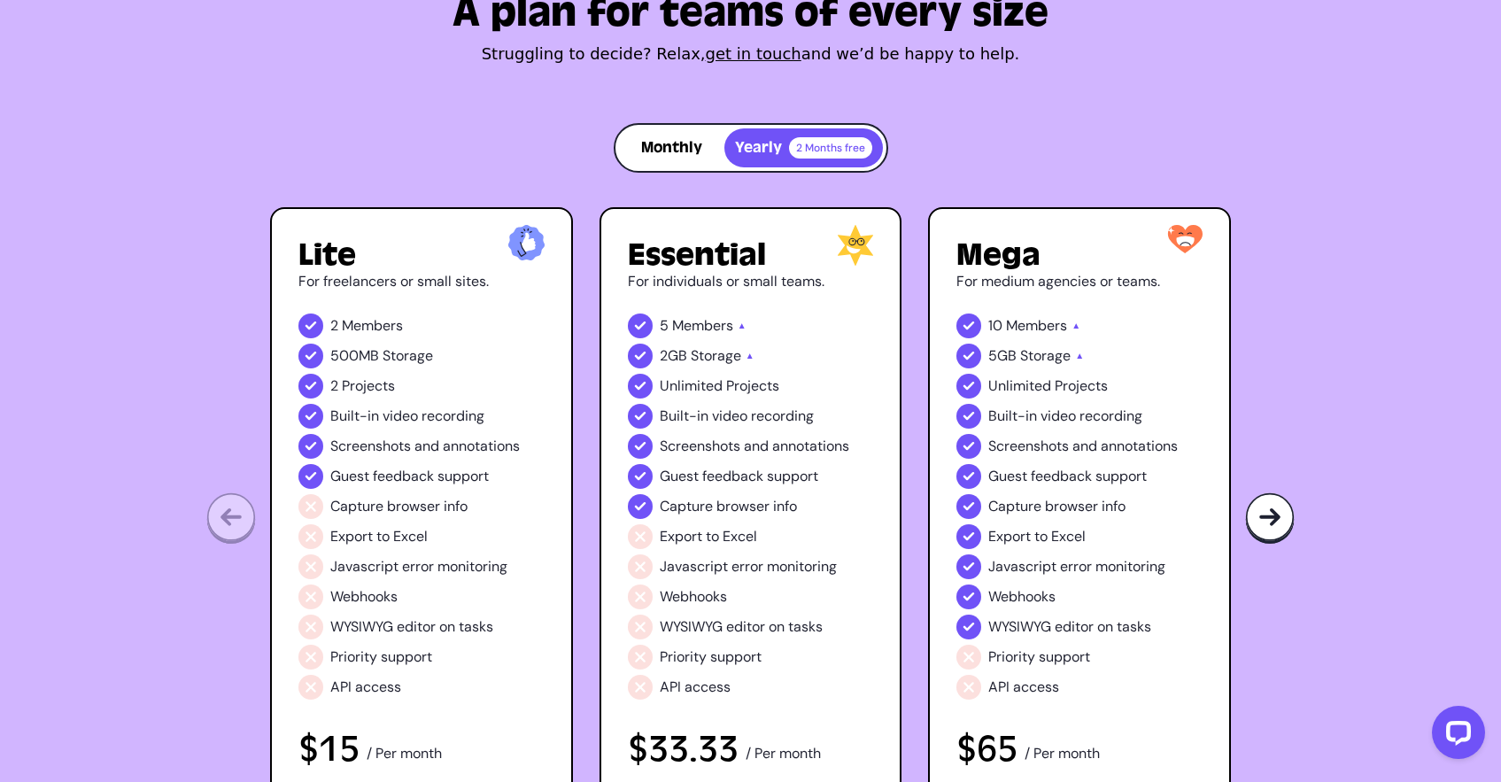
scroll to position [129, 0]
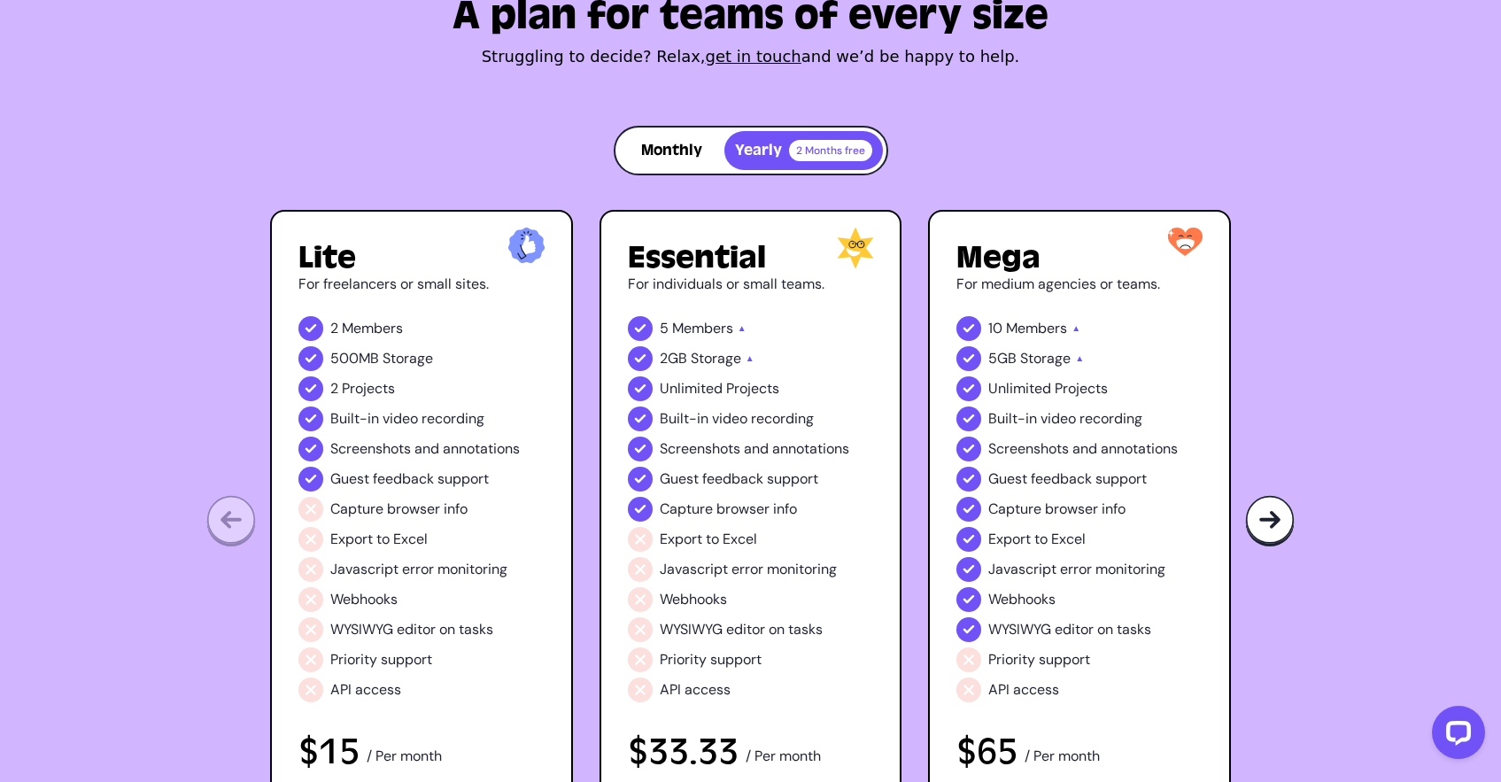
click at [174, 173] on div "A plan for teams of every size Struggling to decide? Relax, get in touch and we…" at bounding box center [750, 403] width 1501 height 930
click at [667, 141] on button "Monthly" at bounding box center [671, 150] width 105 height 39
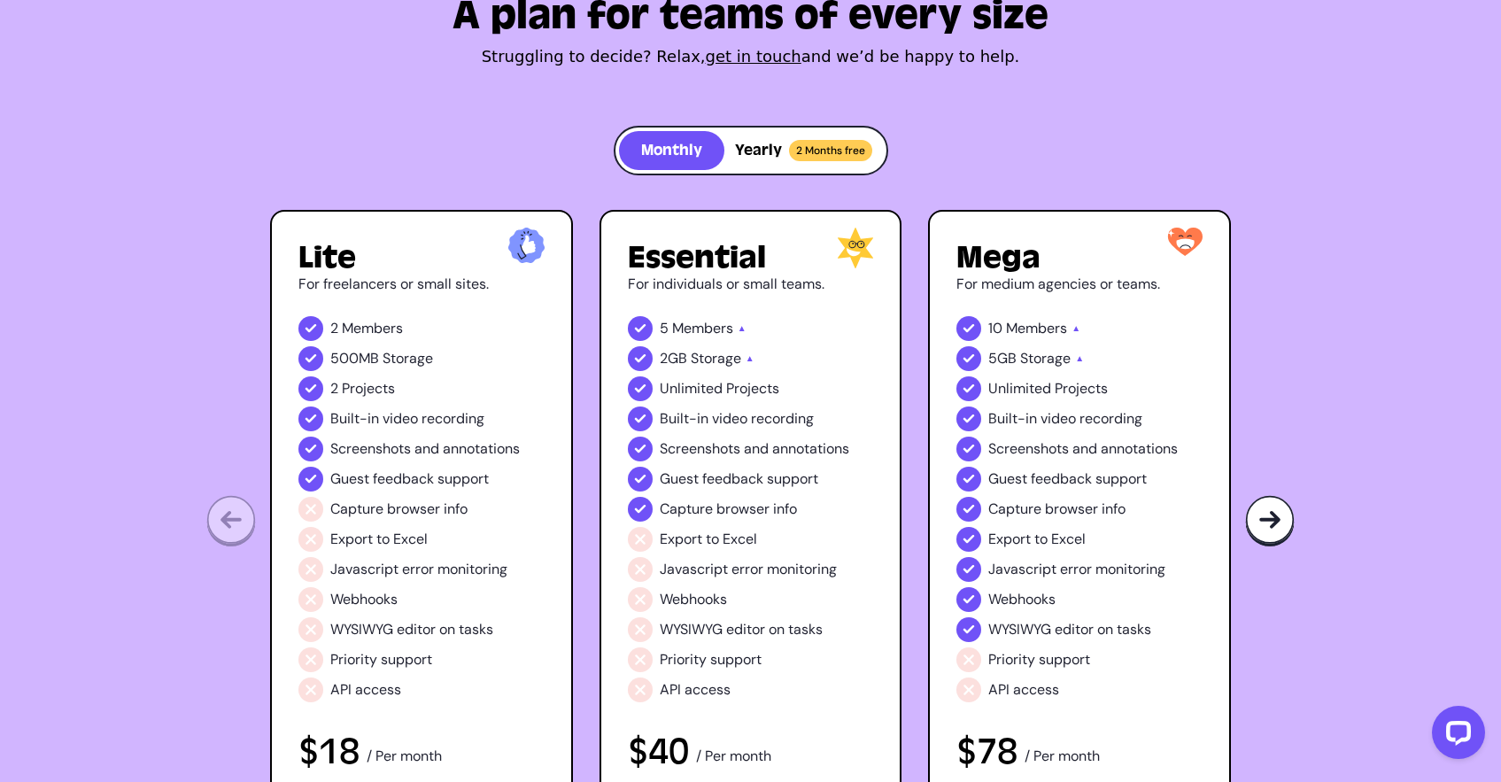
click at [785, 164] on button "Yearly 2 Months free" at bounding box center [803, 150] width 159 height 39
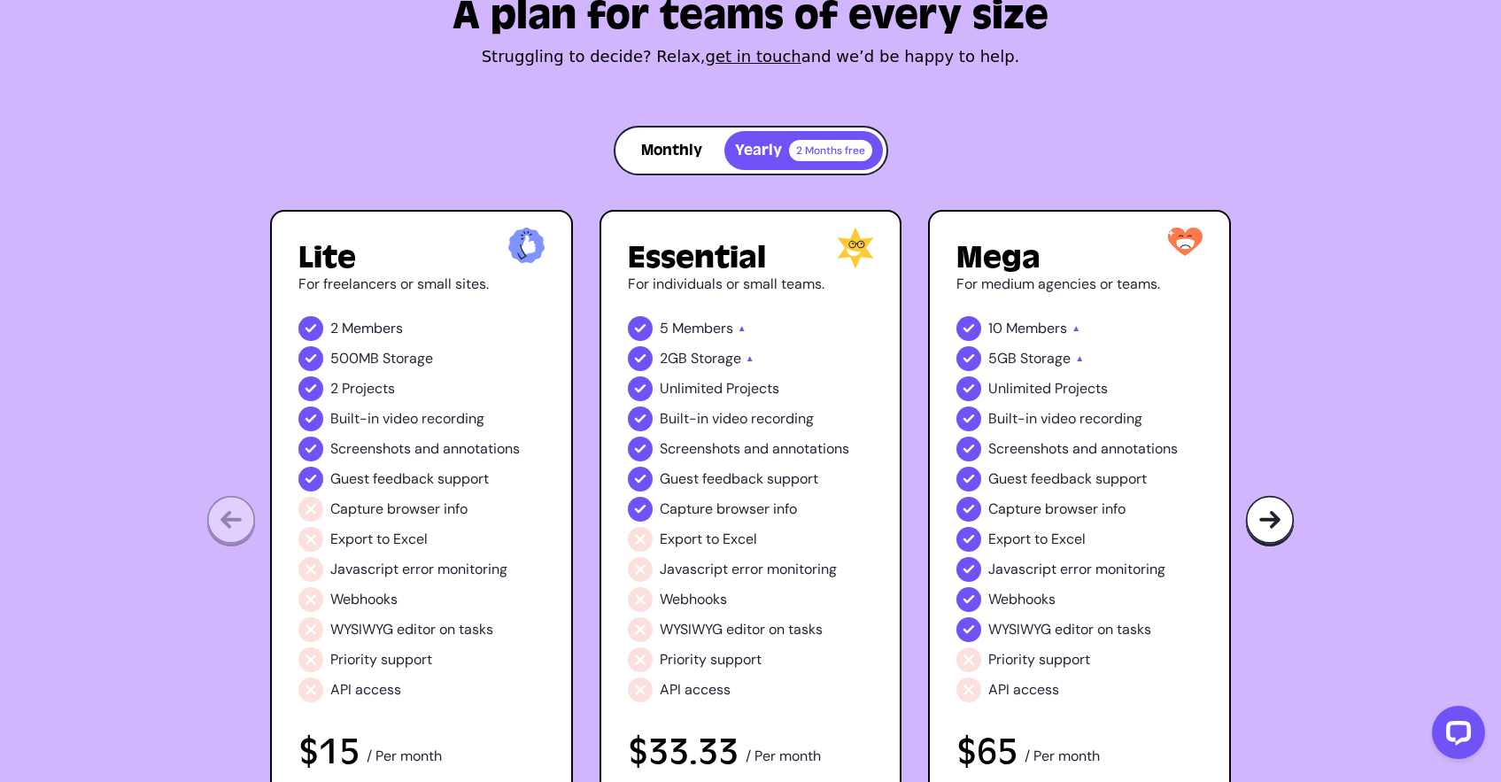
scroll to position [730, 0]
